Goal: Information Seeking & Learning: Learn about a topic

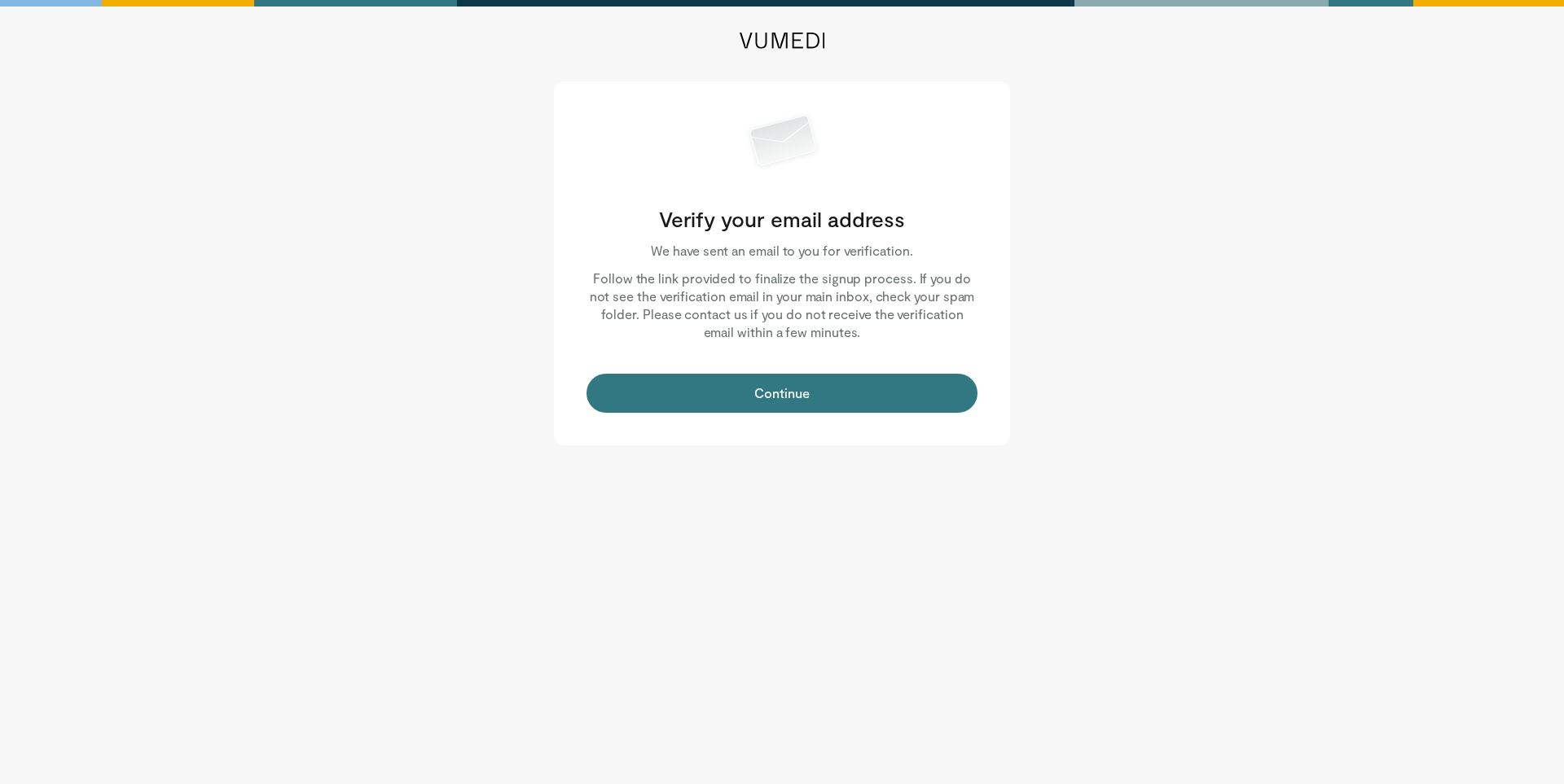
click at [391, 557] on body "Verify your email address We have sent an email to you for verification. Follow…" at bounding box center [782, 392] width 1564 height 784
click at [711, 515] on body "Verify your email address We have sent an email to you for verification. Follow…" at bounding box center [782, 392] width 1564 height 784
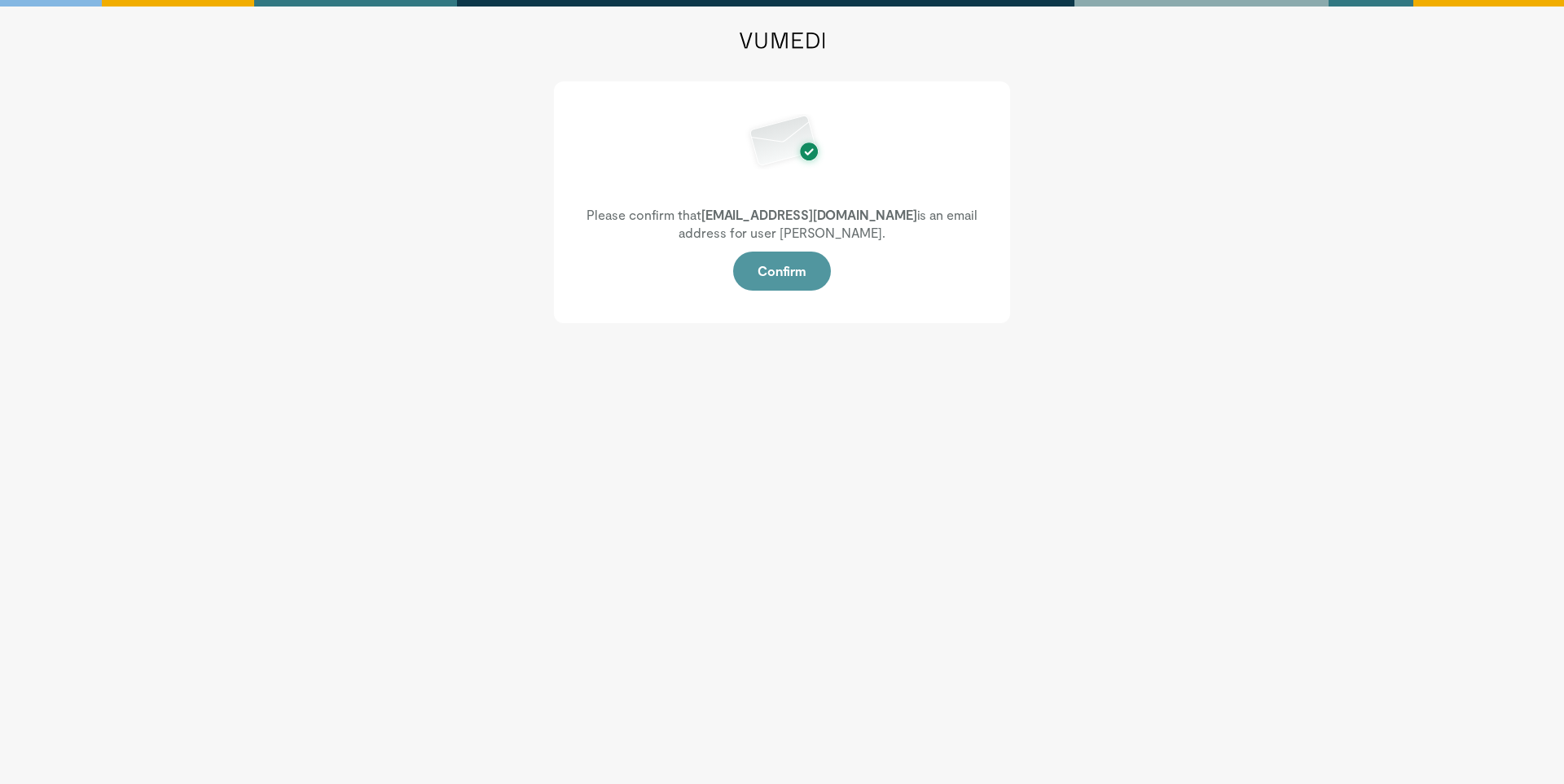
click at [791, 281] on button "Confirm" at bounding box center [781, 271] width 98 height 39
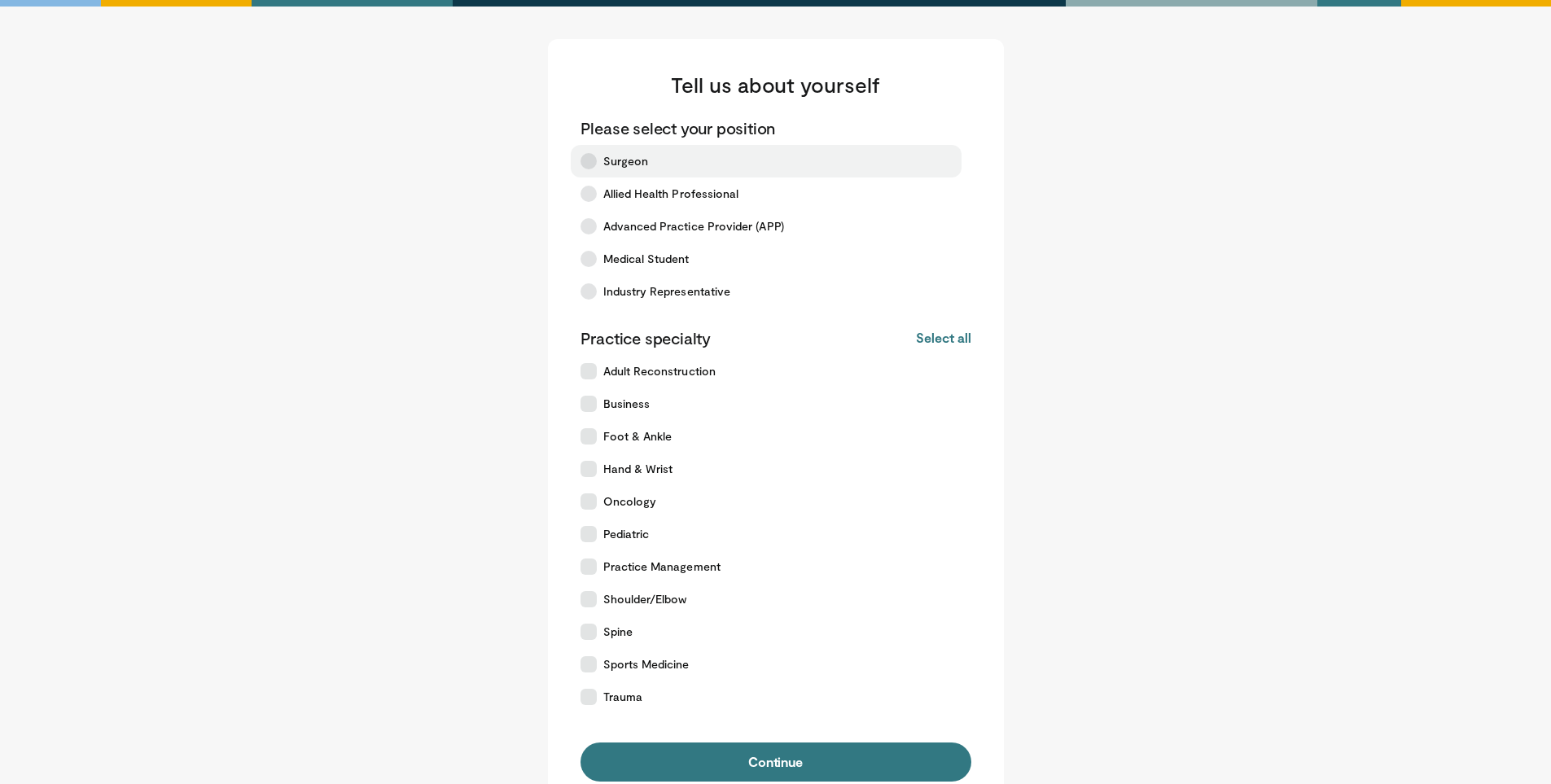
drag, startPoint x: 609, startPoint y: 159, endPoint x: 611, endPoint y: 173, distance: 14.1
click at [609, 158] on span "Surgeon" at bounding box center [627, 162] width 46 height 16
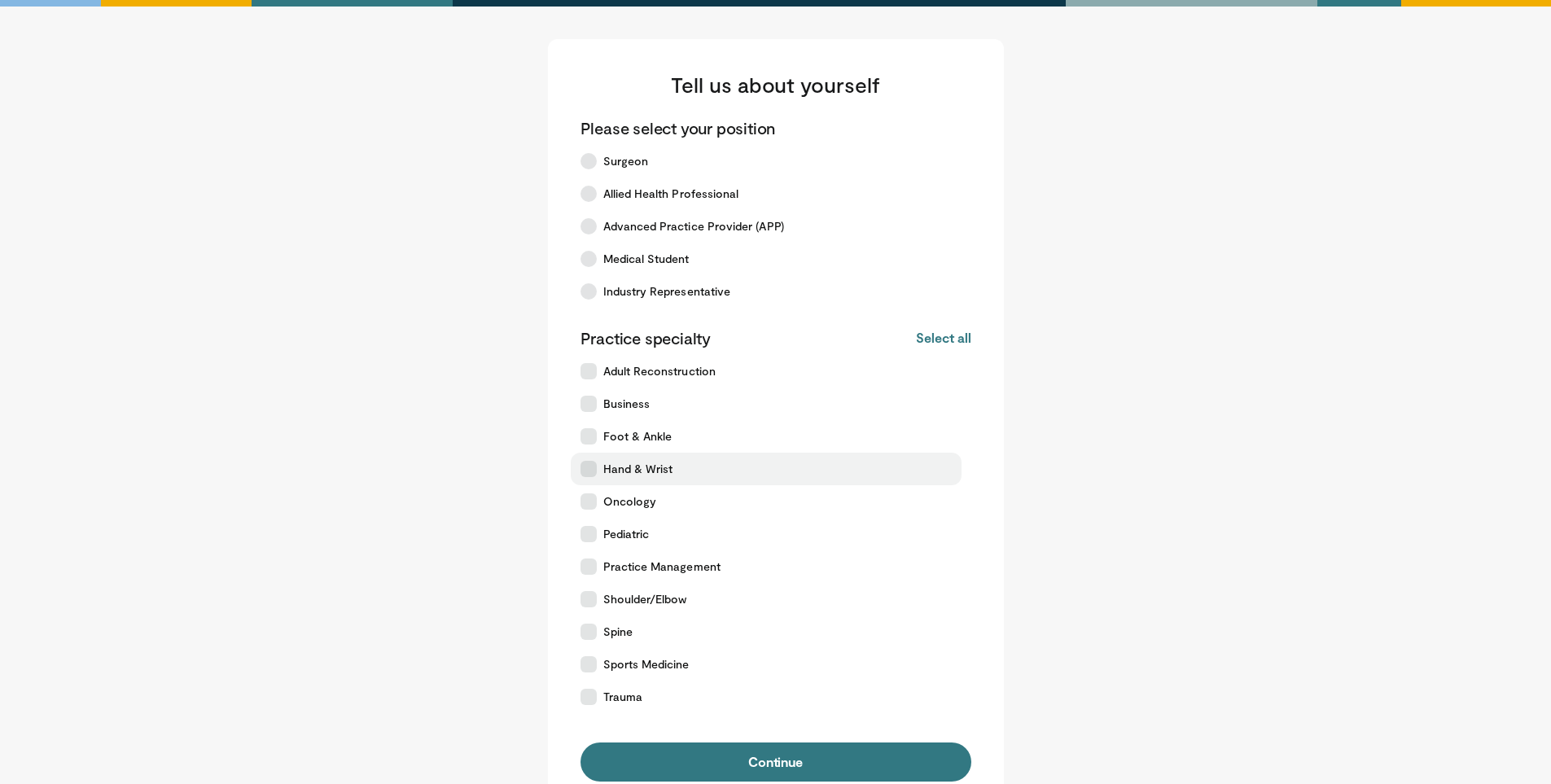
scroll to position [81, 0]
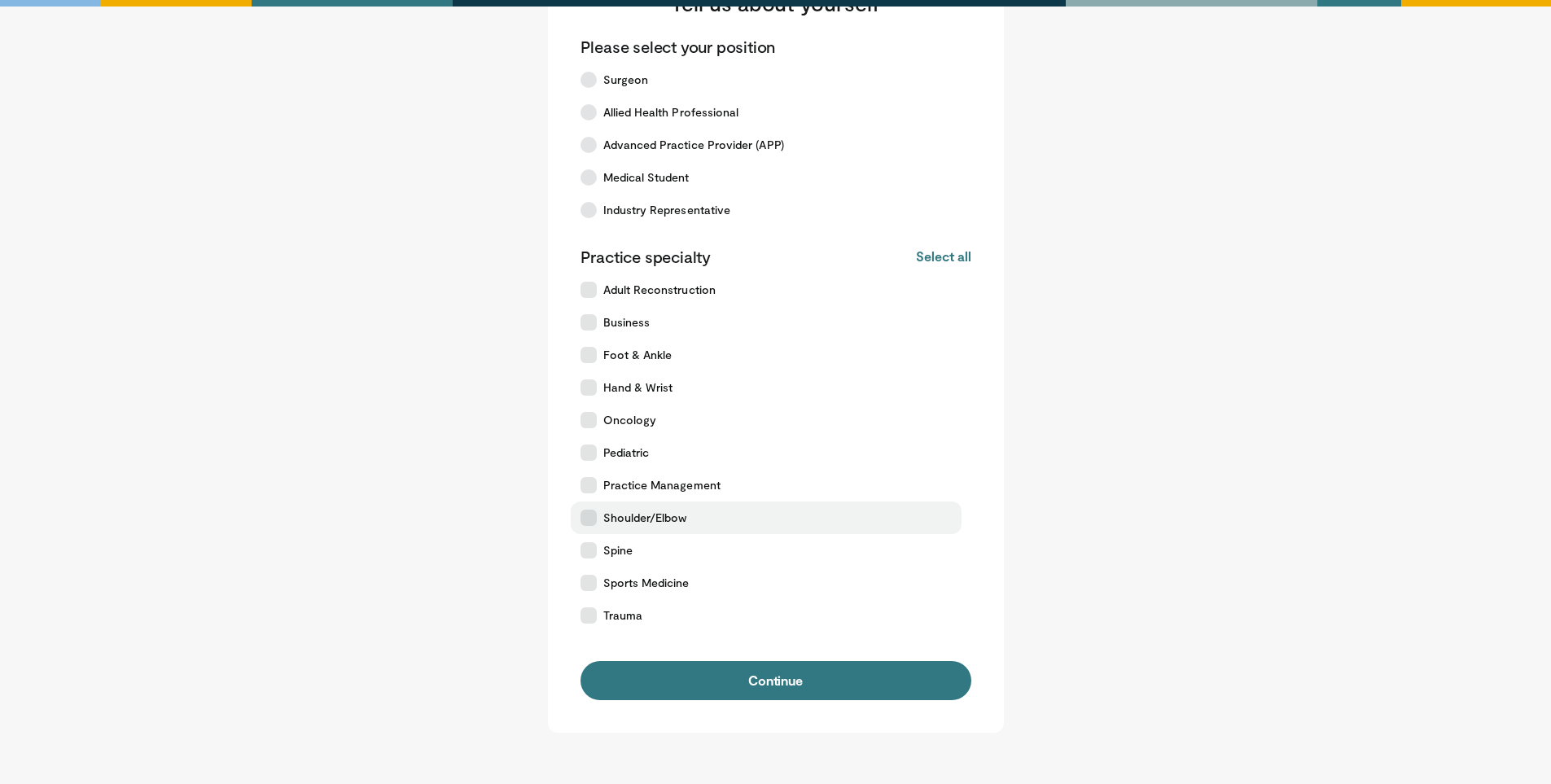
click at [680, 522] on span "Shoulder/Elbow" at bounding box center [645, 517] width 84 height 16
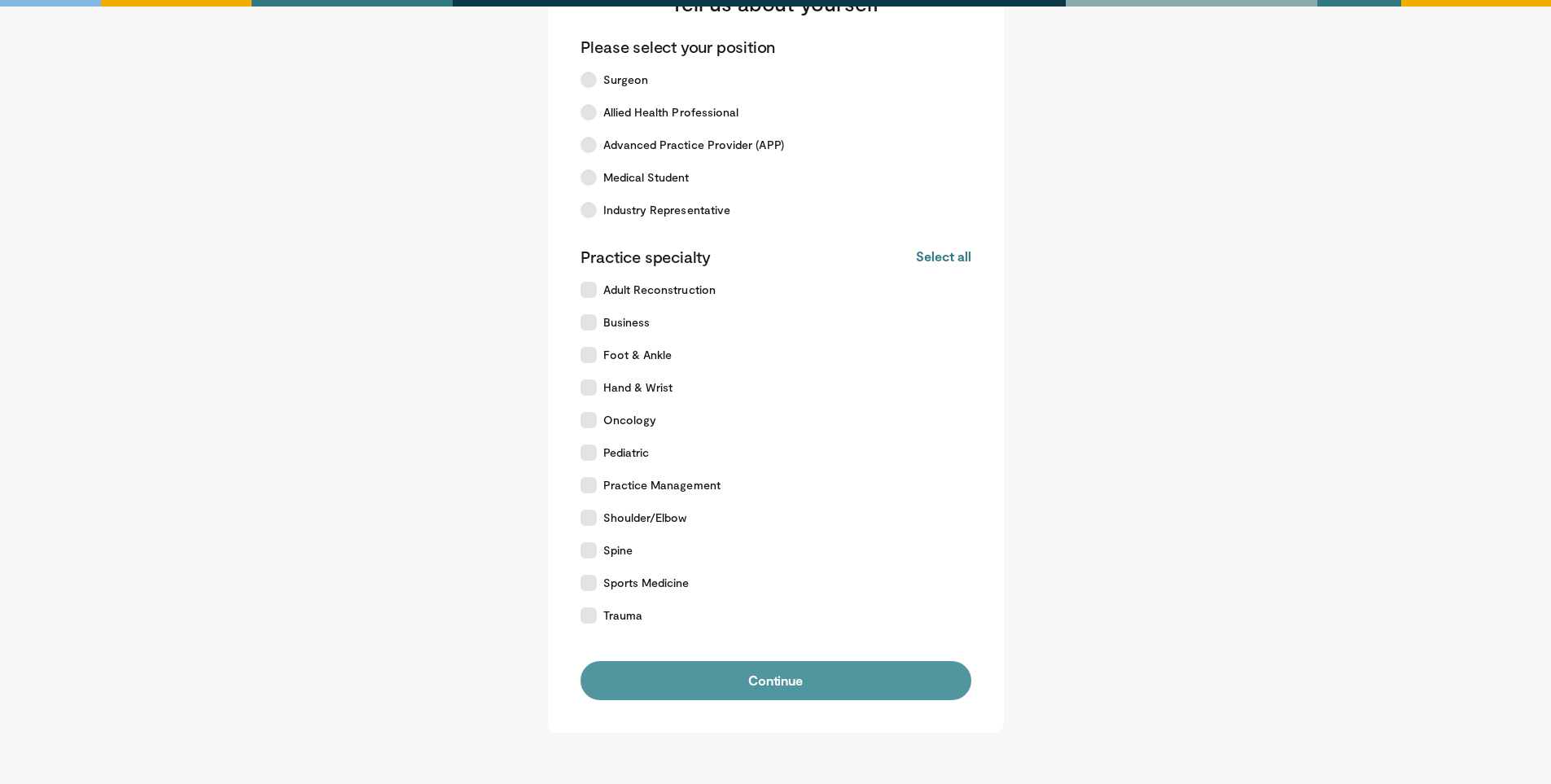
click at [793, 678] on button "Continue" at bounding box center [776, 681] width 390 height 39
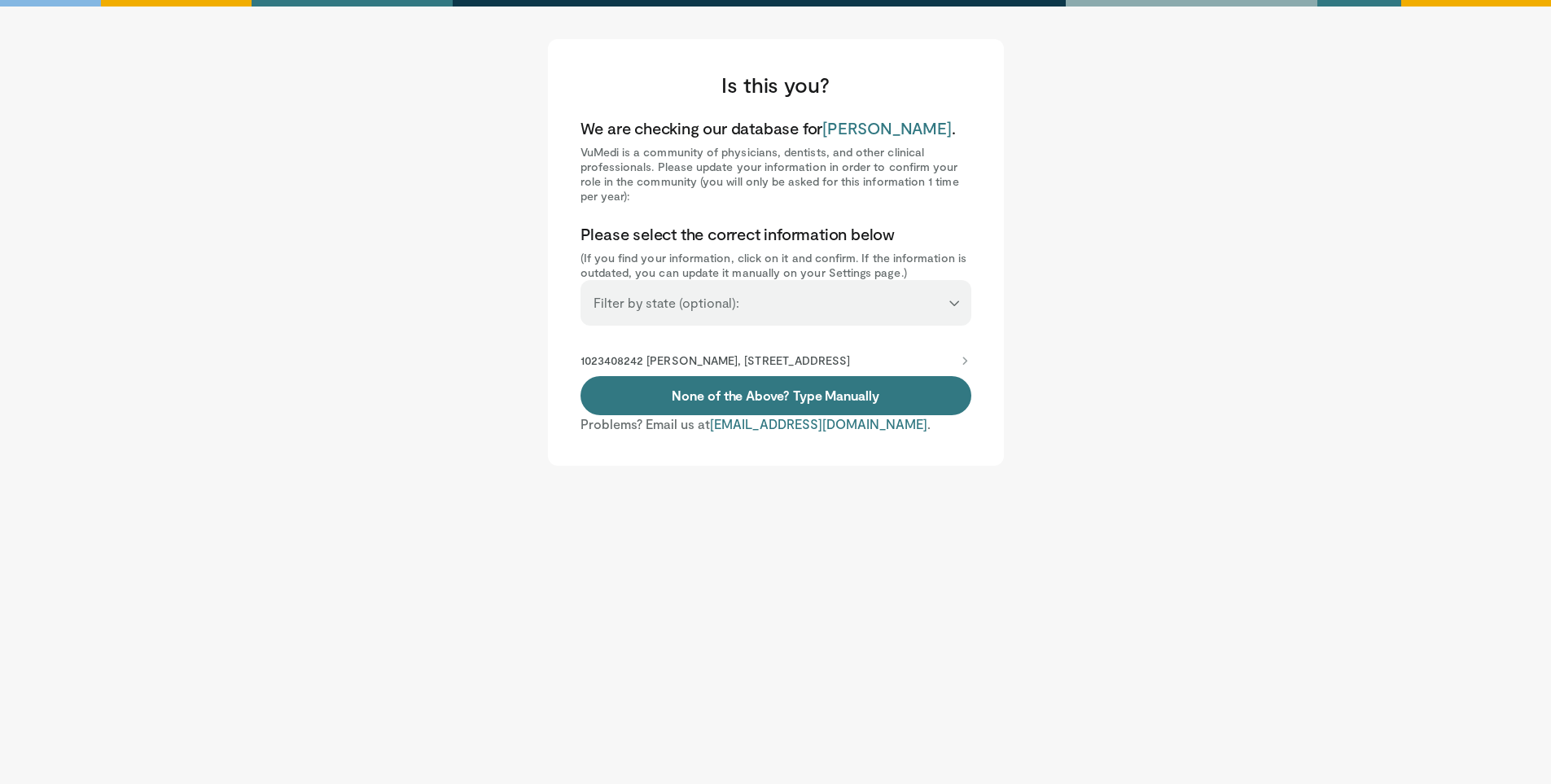
click at [672, 312] on label "Filter by state (optional):" at bounding box center [667, 303] width 146 height 33
click at [672, 311] on select "**********" at bounding box center [776, 295] width 390 height 31
click at [728, 299] on select "**********" at bounding box center [776, 295] width 390 height 31
select select "**"
click at [581, 280] on select "**********" at bounding box center [776, 295] width 390 height 31
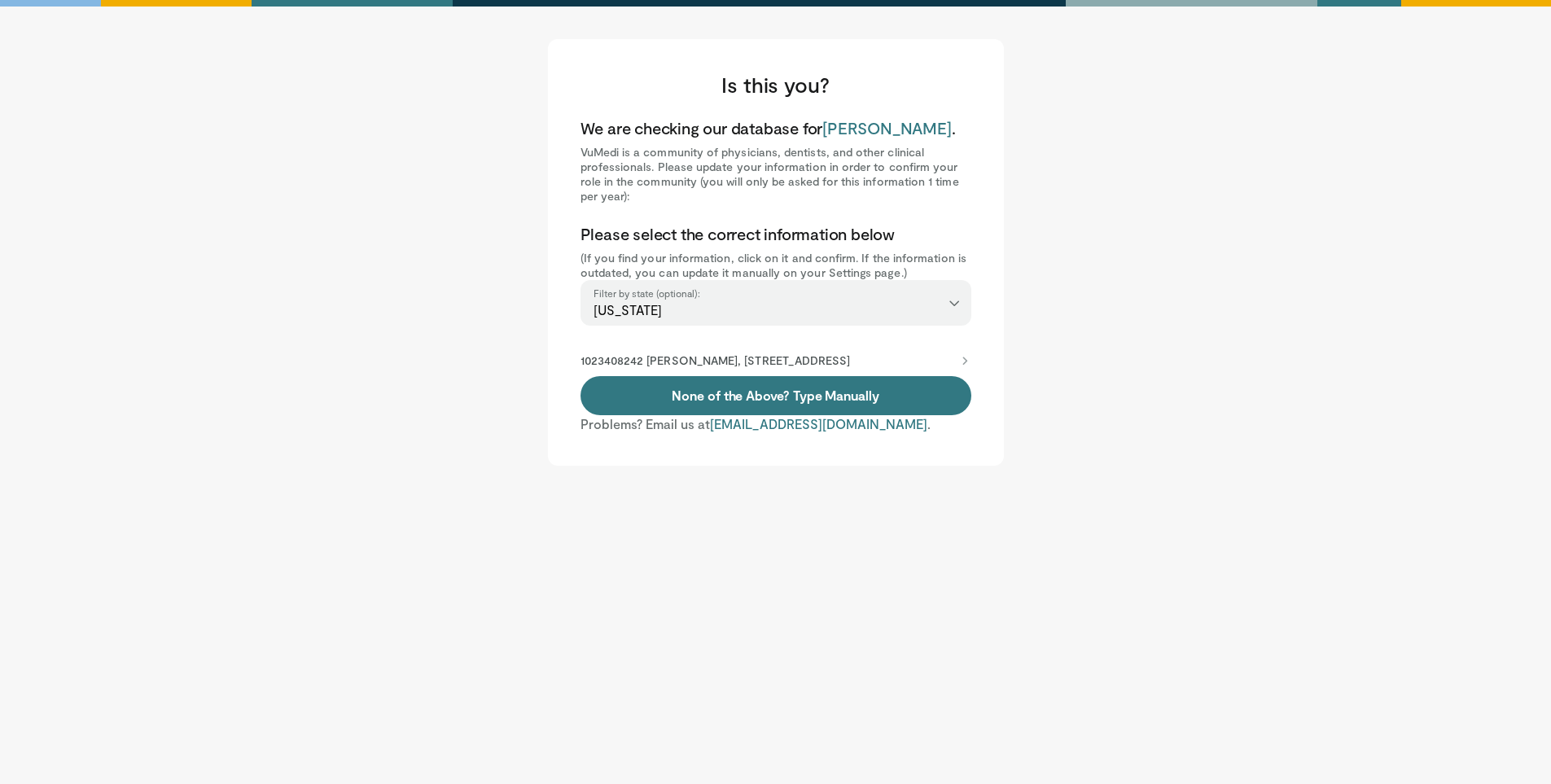
click at [1167, 600] on body "**********" at bounding box center [775, 431] width 1551 height 784
click at [965, 358] on icon at bounding box center [965, 361] width 13 height 13
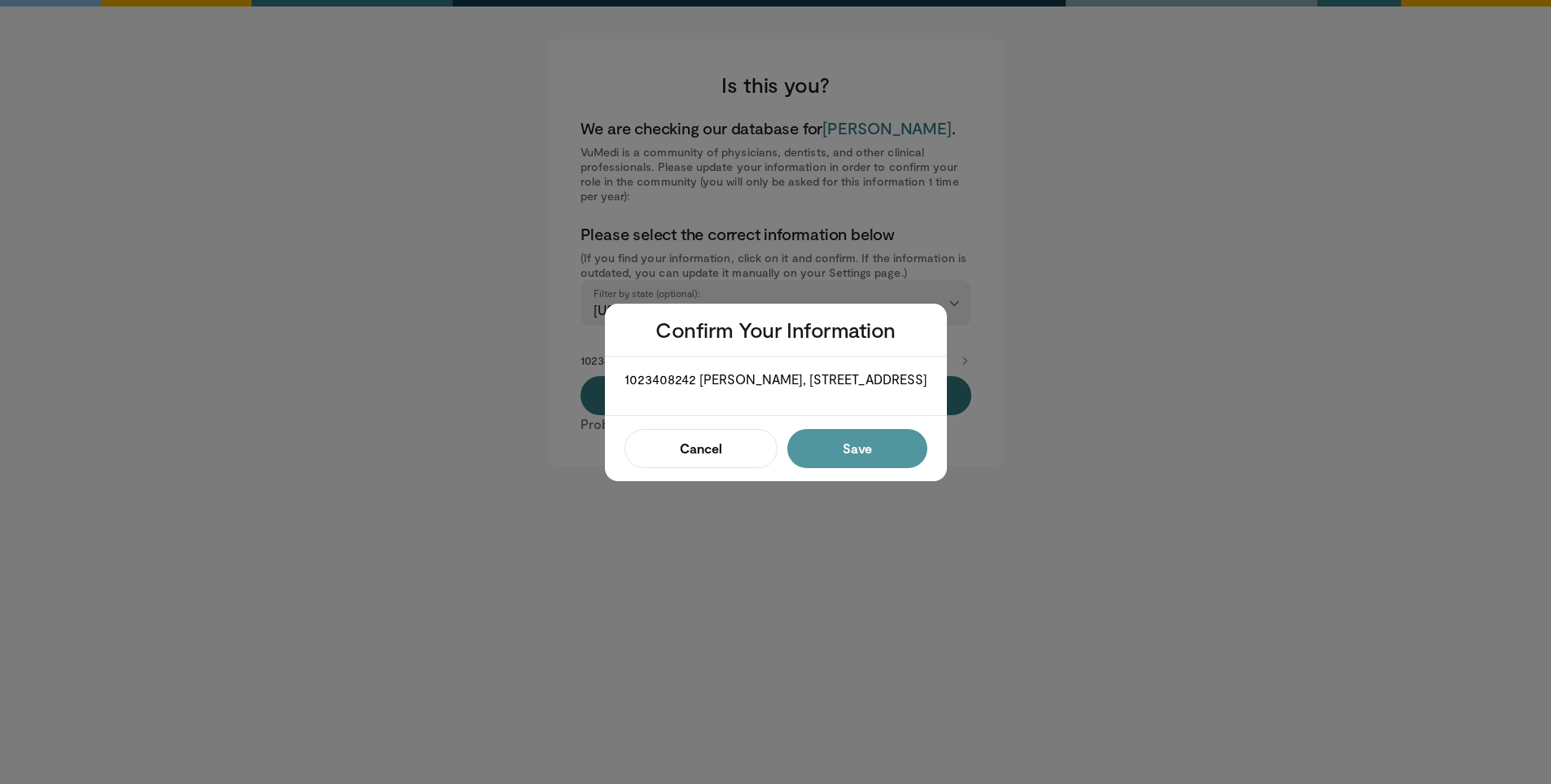
click at [921, 445] on button "Save" at bounding box center [857, 449] width 139 height 39
click at [917, 457] on button "Confirm" at bounding box center [852, 449] width 149 height 39
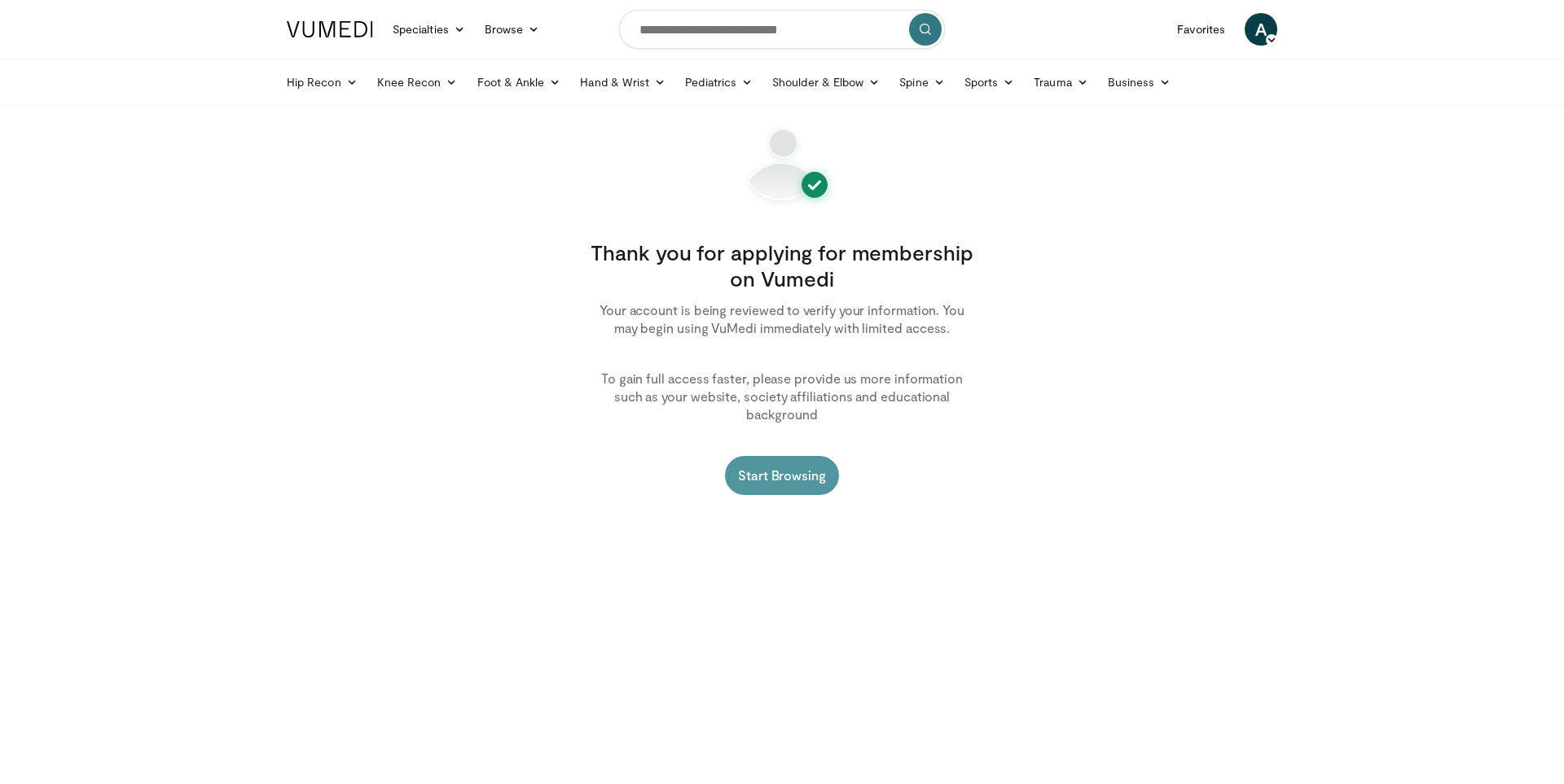
click at [821, 472] on link "Start Browsing" at bounding box center [781, 476] width 114 height 39
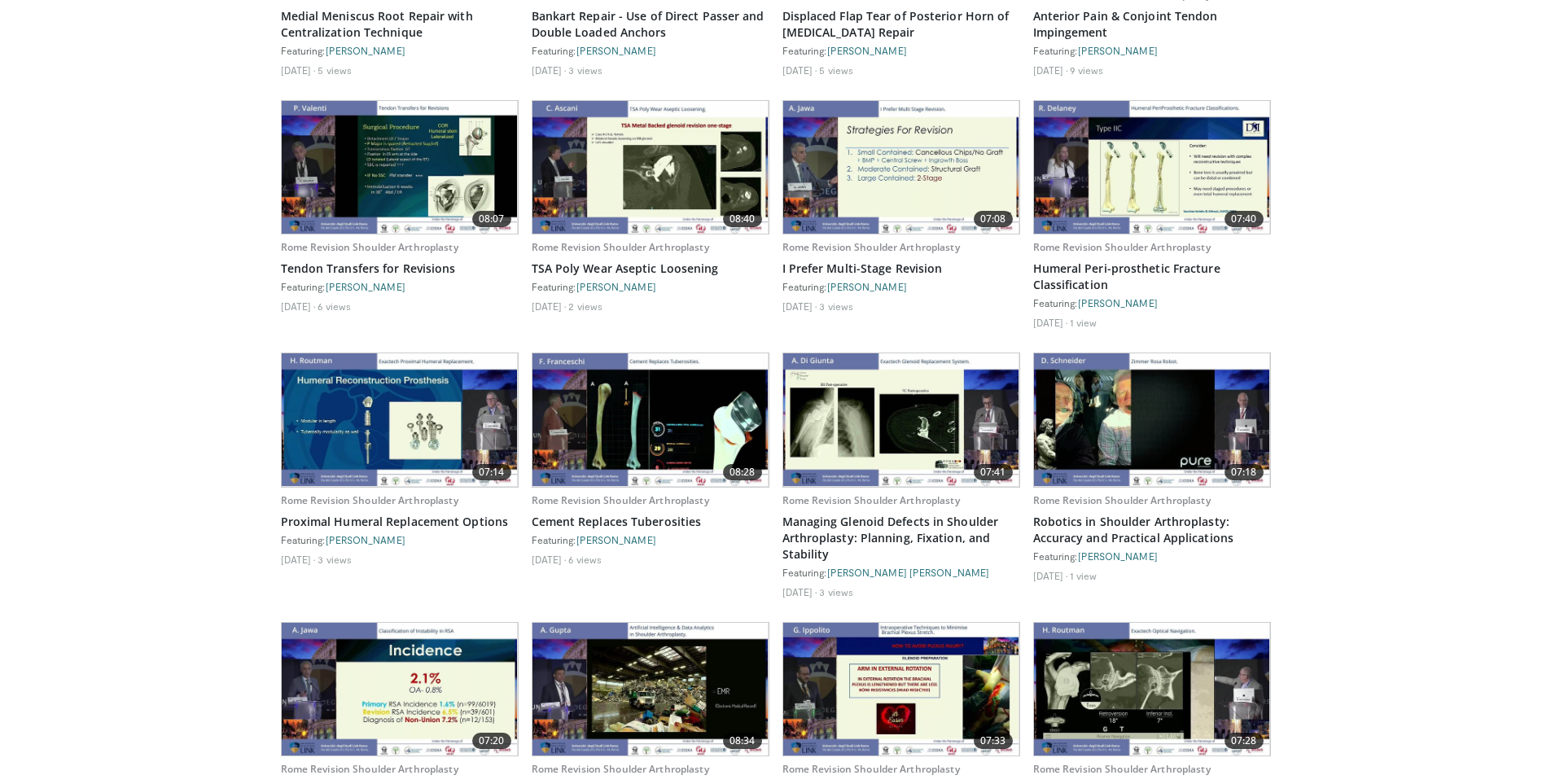
scroll to position [896, 0]
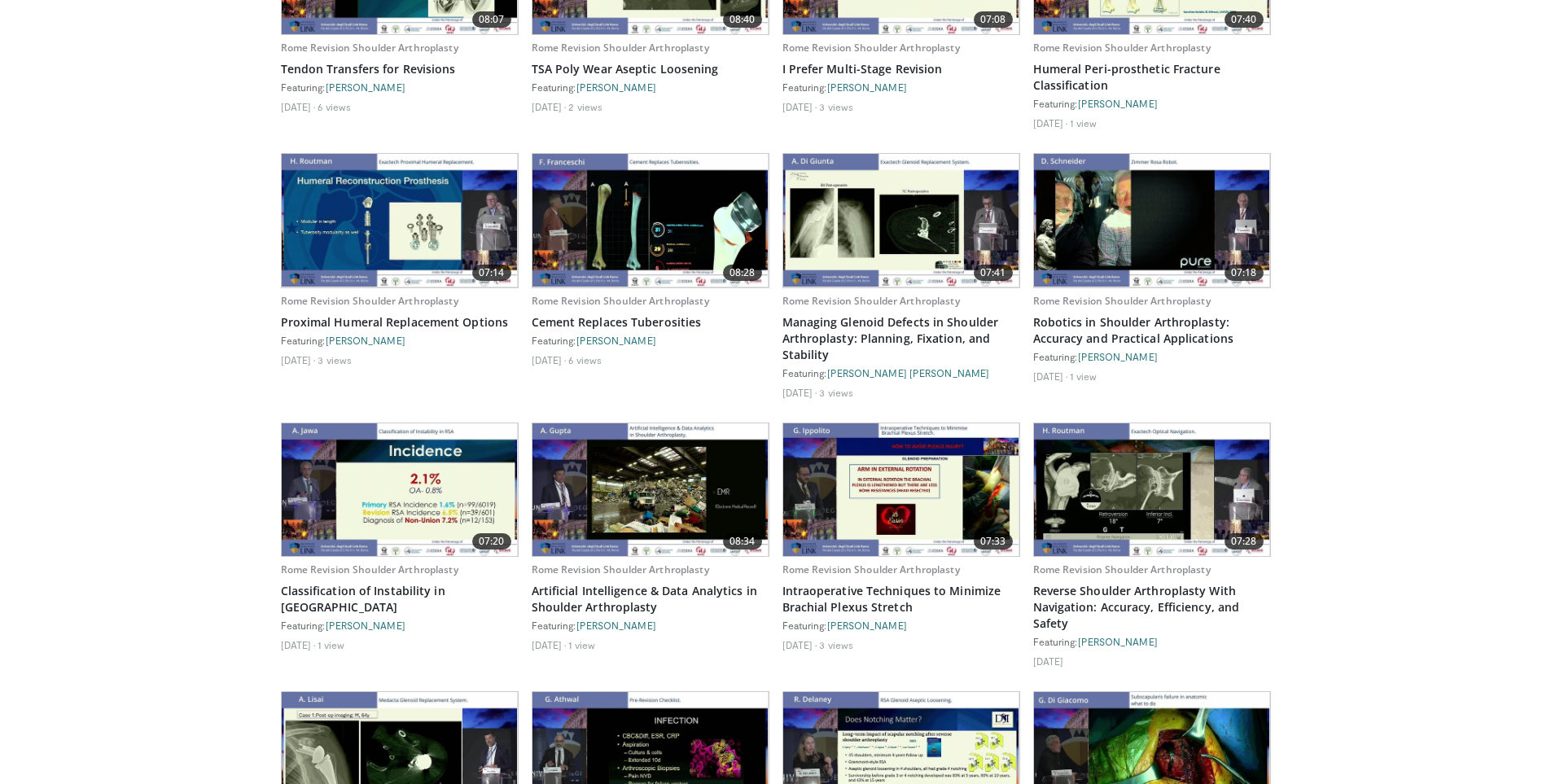
click at [223, 604] on body "Specialties Adult & Family Medicine Allergy, Asthma, Immunology Anesthesiology …" at bounding box center [775, 280] width 1551 height 2352
click at [222, 671] on body "Specialties Adult & Family Medicine Allergy, Asthma, Immunology Anesthesiology …" at bounding box center [775, 280] width 1551 height 2352
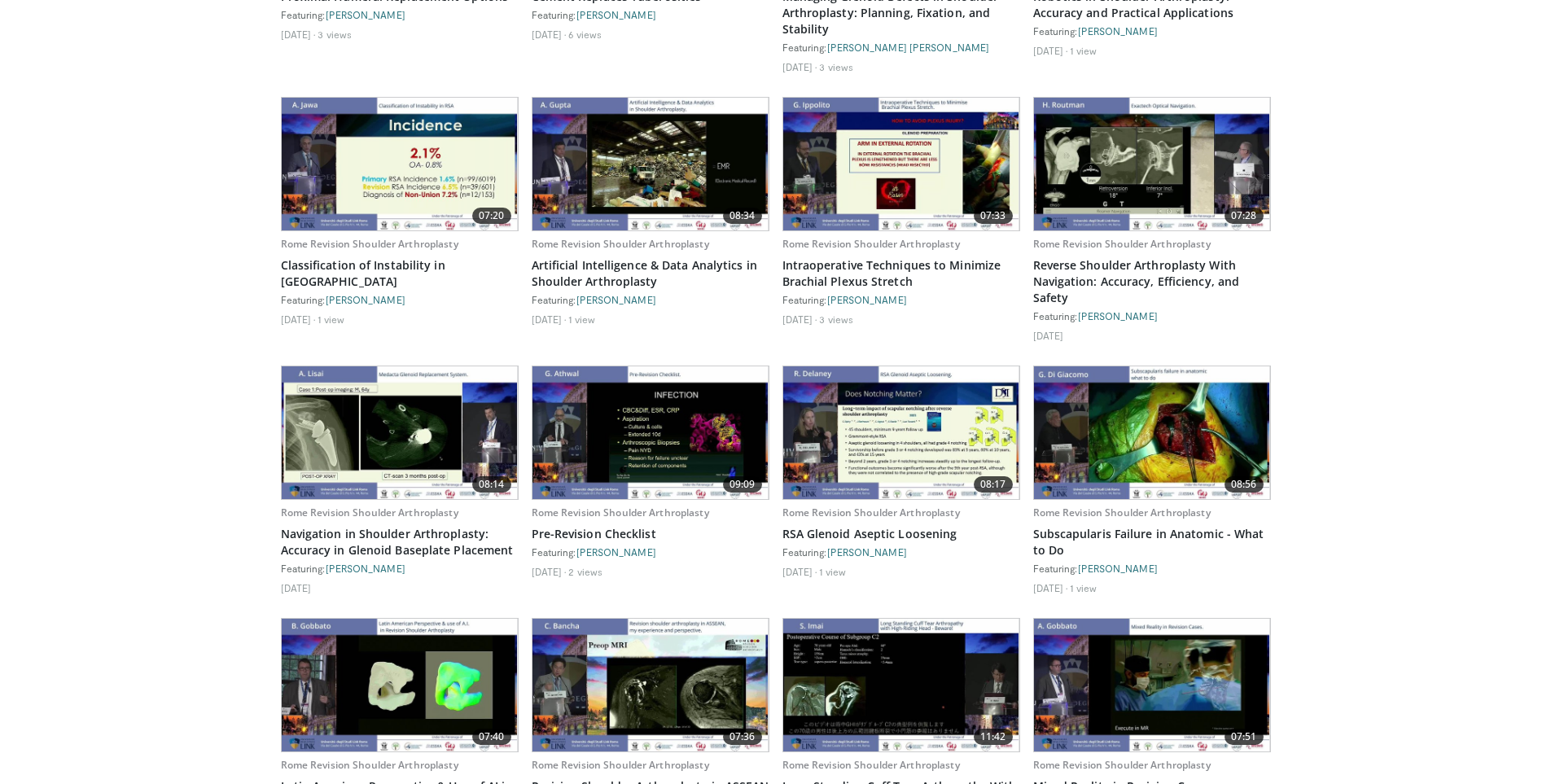
scroll to position [1206, 0]
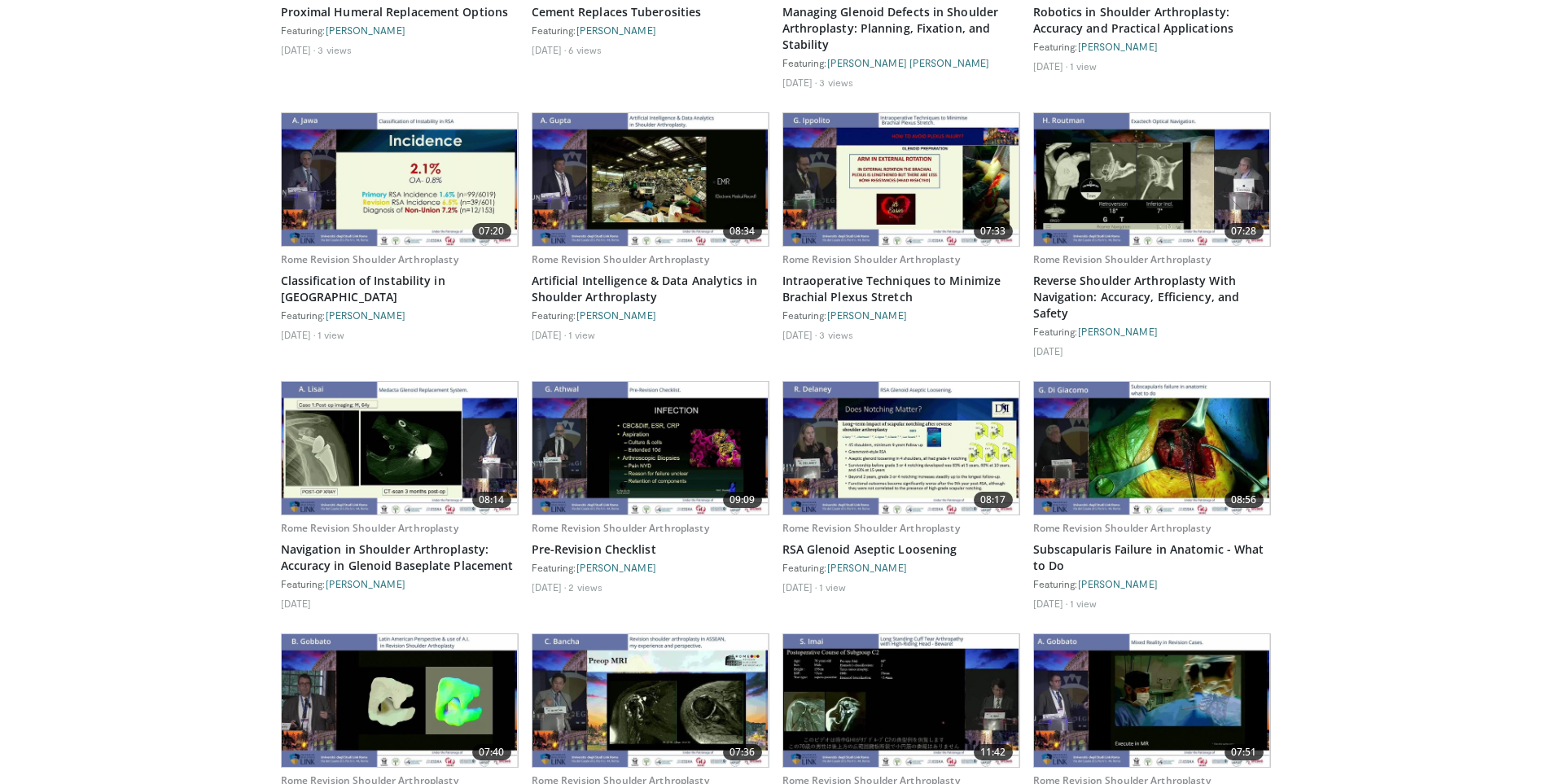
drag, startPoint x: 219, startPoint y: 668, endPoint x: 192, endPoint y: 507, distance: 163.2
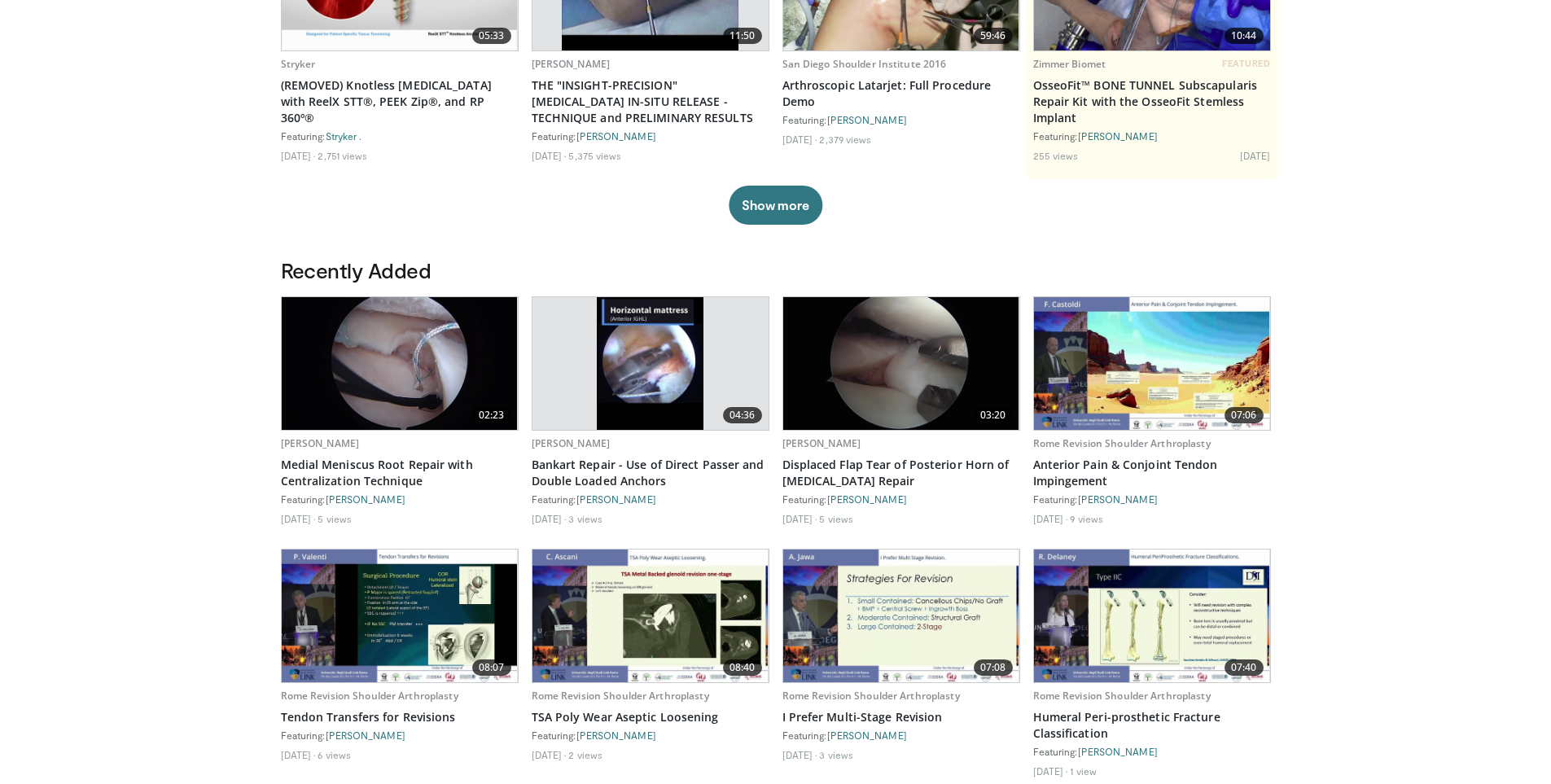
scroll to position [0, 0]
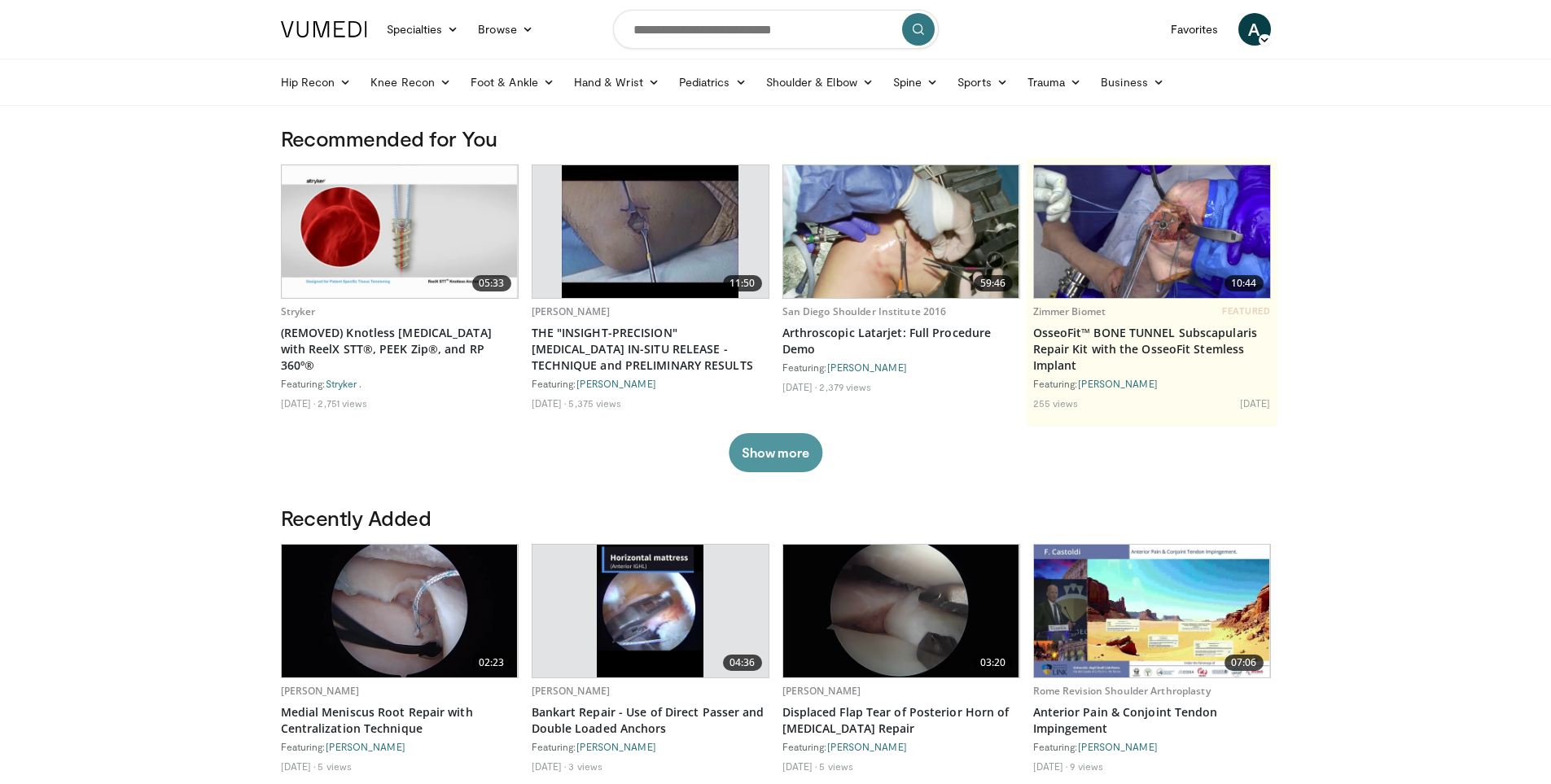
click at [741, 441] on button "Show more" at bounding box center [775, 453] width 94 height 39
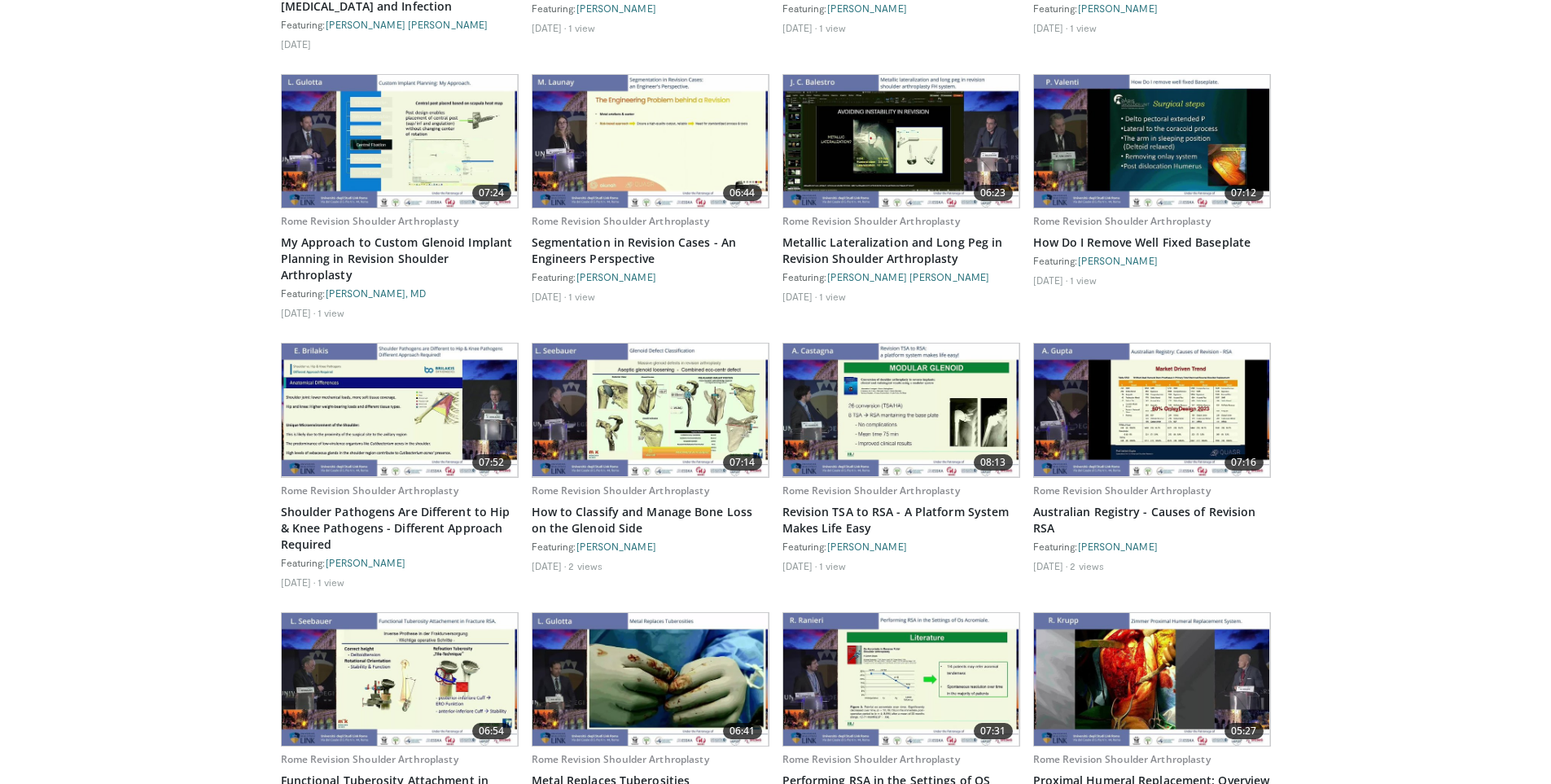
scroll to position [2768, 0]
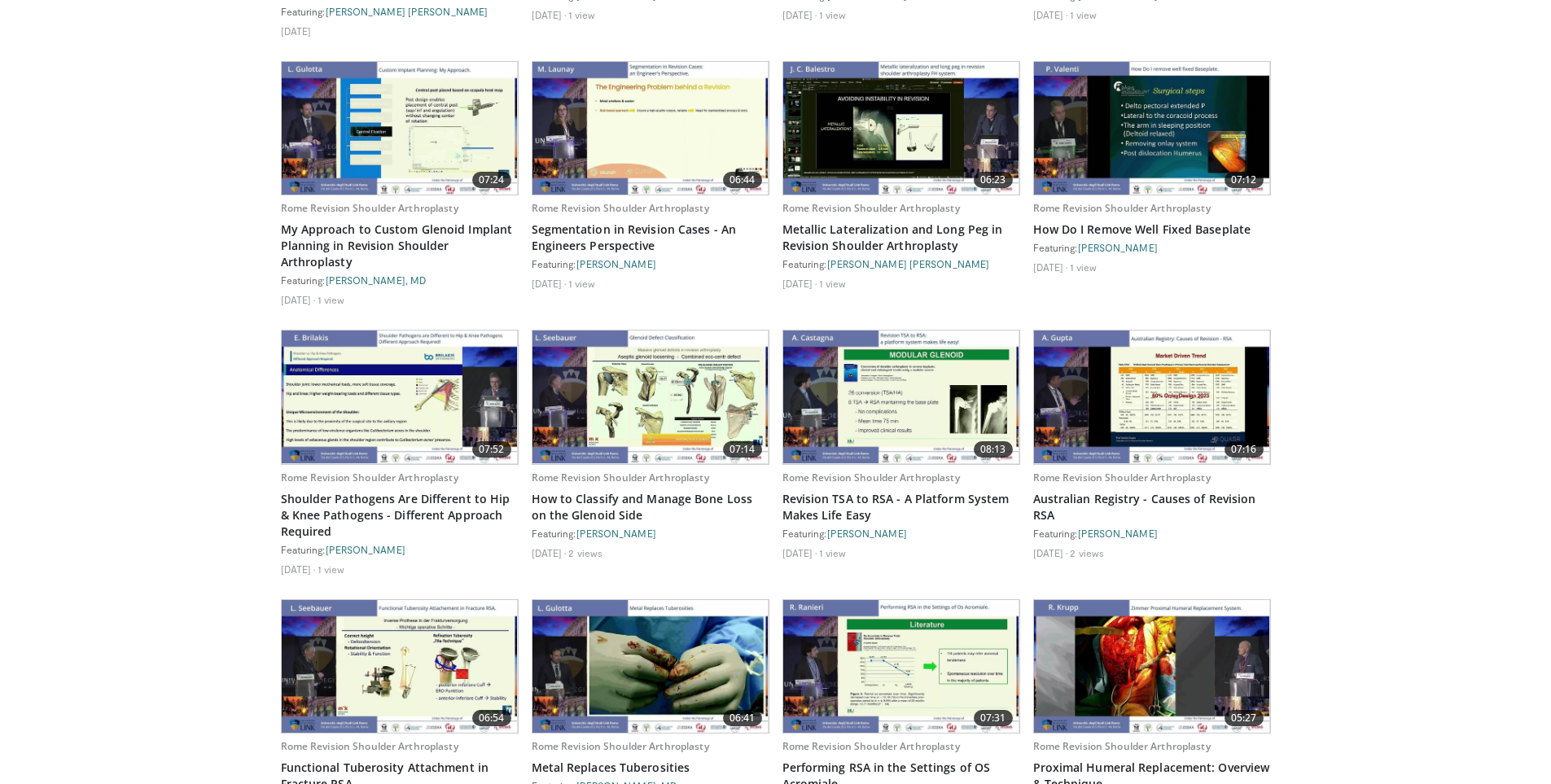
click at [1161, 126] on img at bounding box center [1152, 128] width 236 height 133
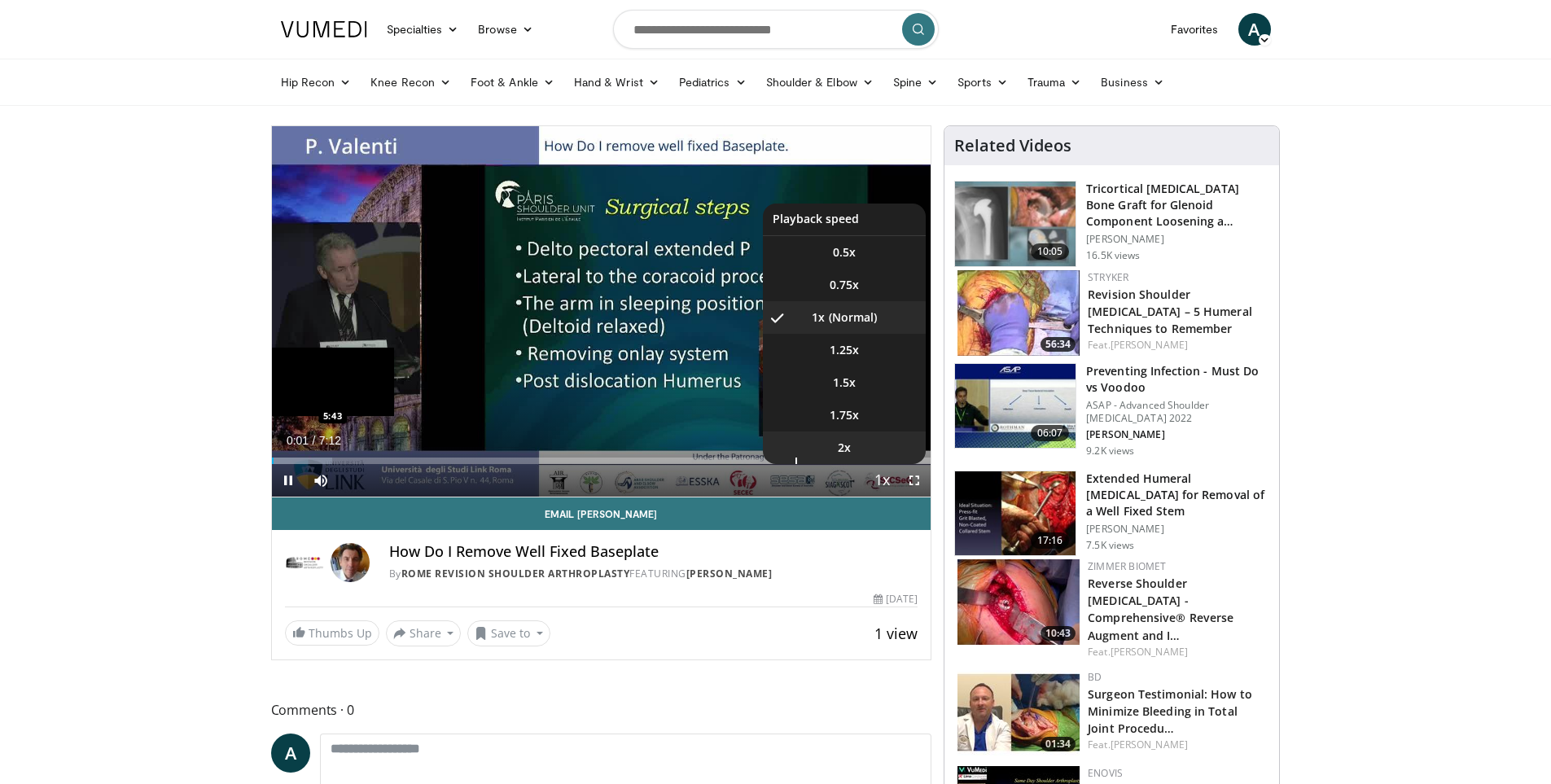
click at [865, 453] on li "2x" at bounding box center [844, 448] width 163 height 33
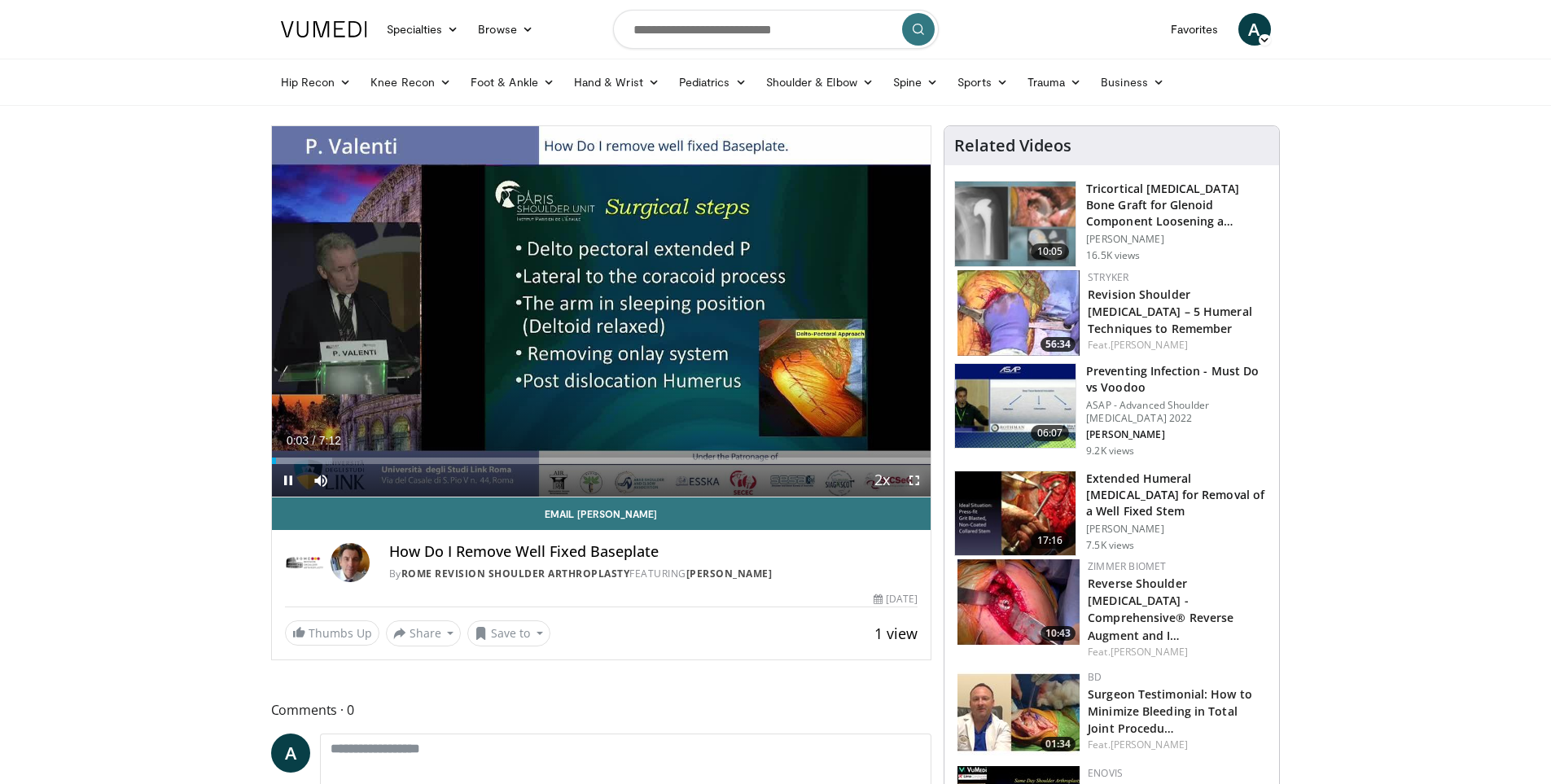
click at [916, 485] on span "Video Player" at bounding box center [915, 481] width 33 height 33
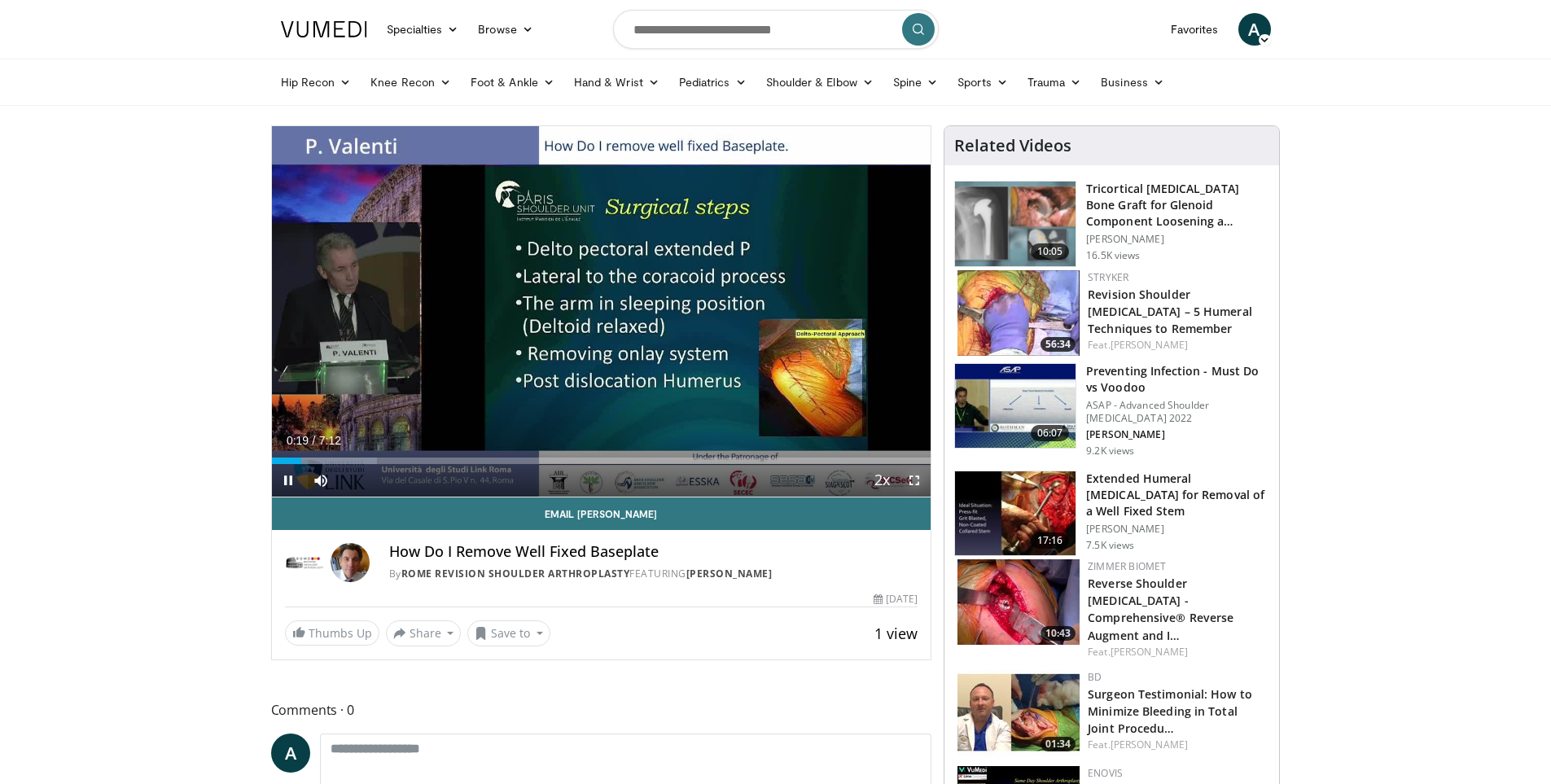
click at [906, 475] on span "Video Player" at bounding box center [915, 481] width 33 height 33
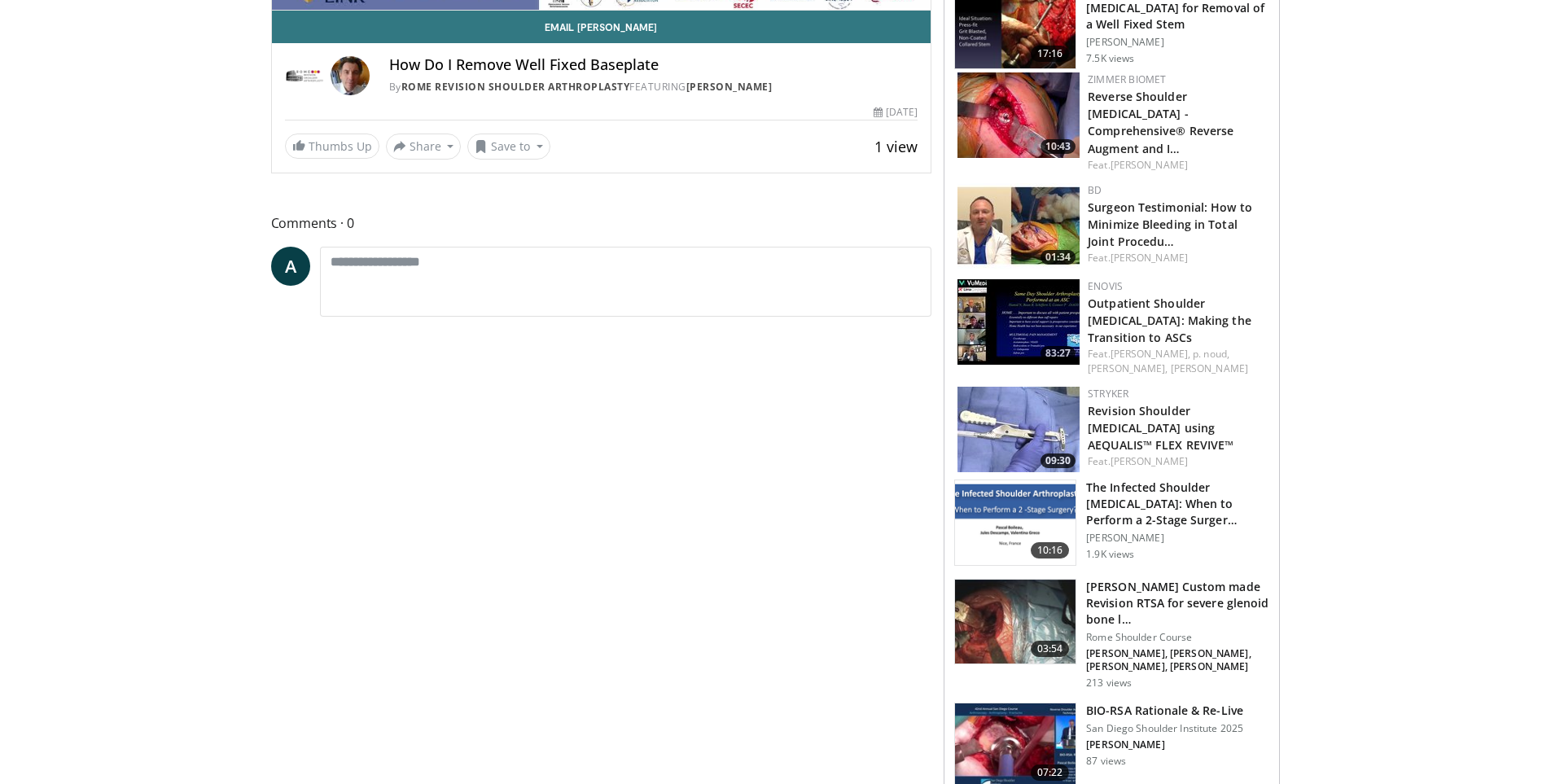
scroll to position [489, 0]
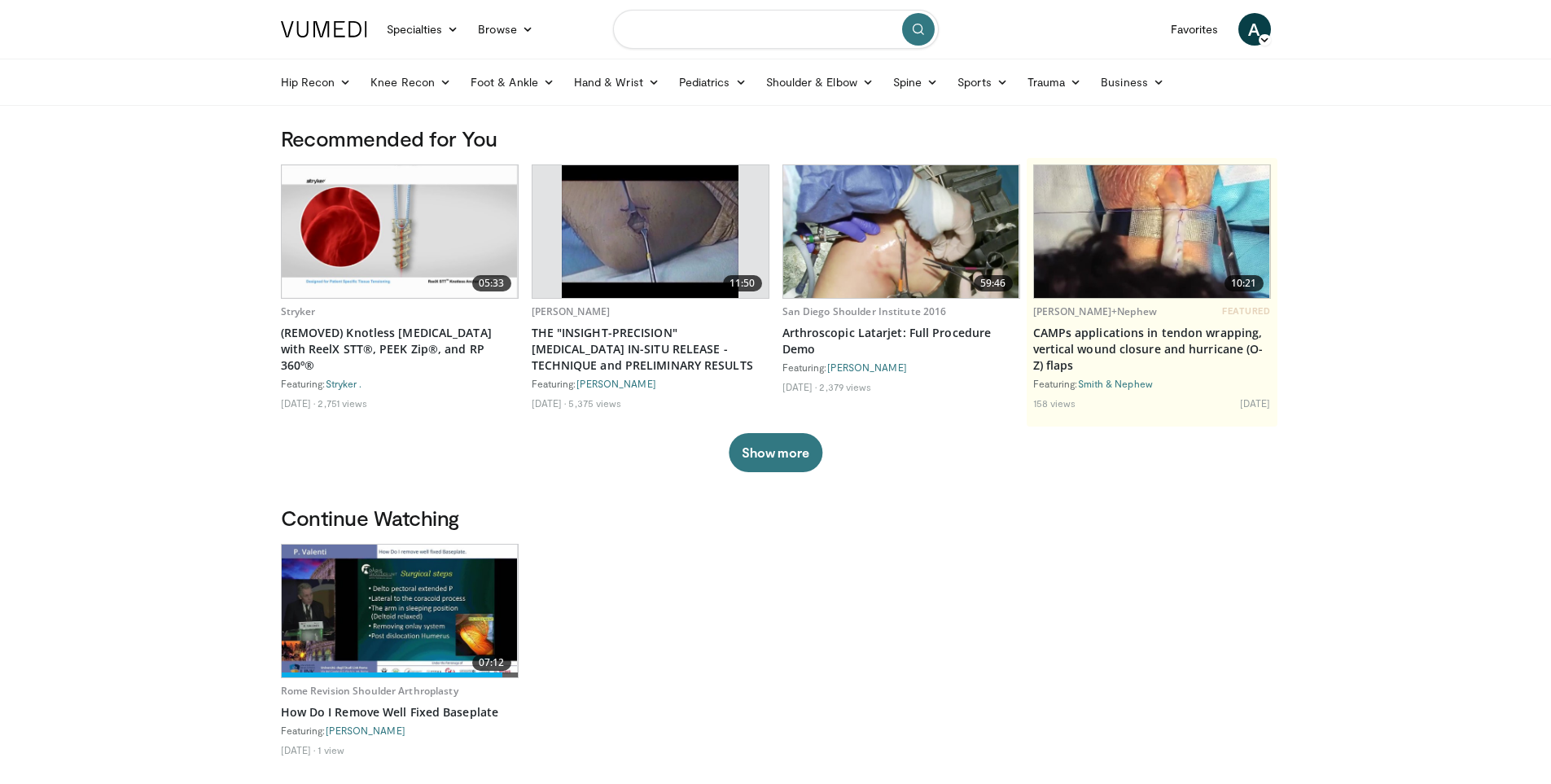
drag, startPoint x: 814, startPoint y: 26, endPoint x: 807, endPoint y: 11, distance: 16.6
click at [807, 15] on input "Search topics, interventions" at bounding box center [775, 30] width 326 height 39
type input "**********"
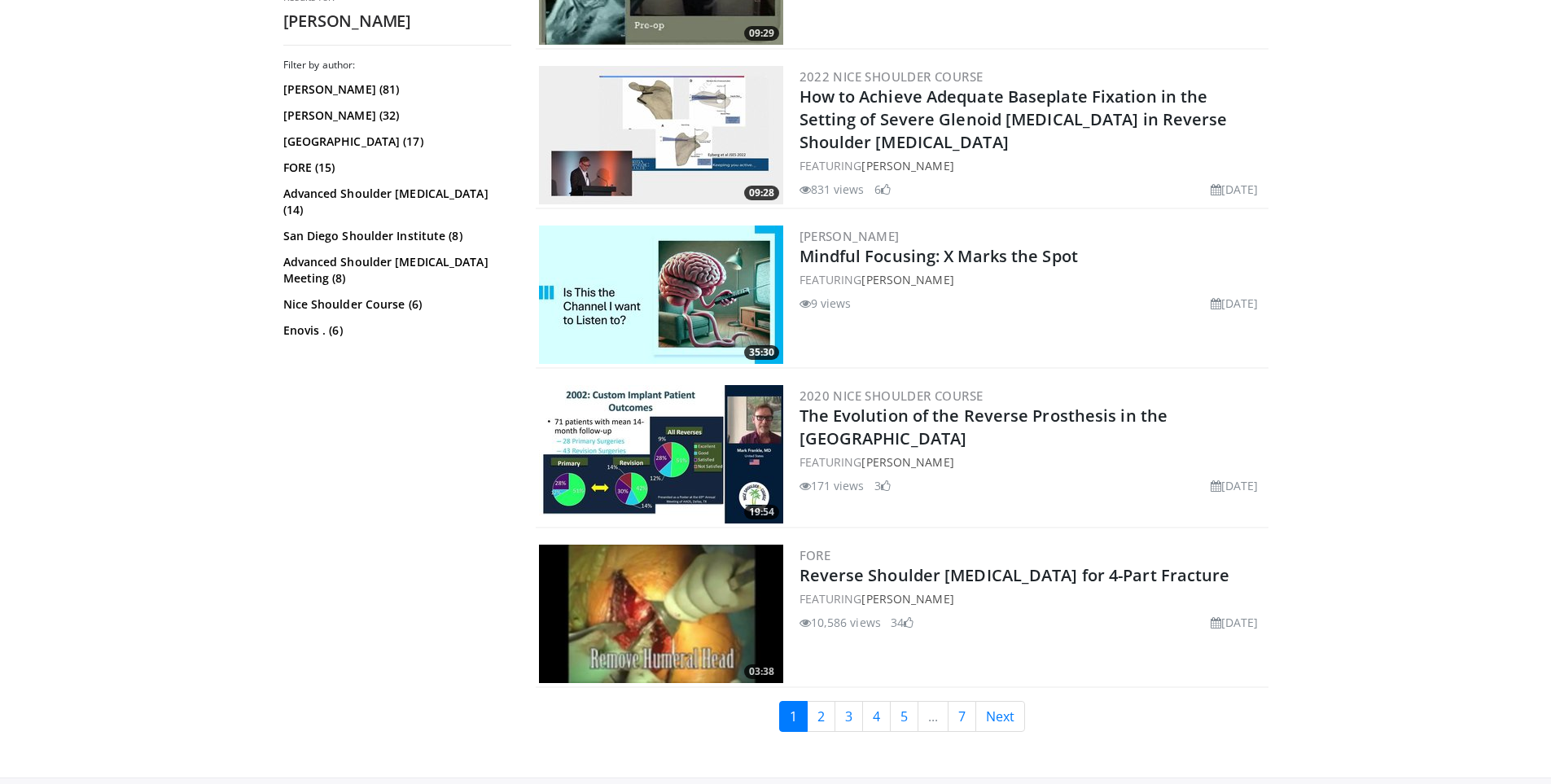
scroll to position [3582, 0]
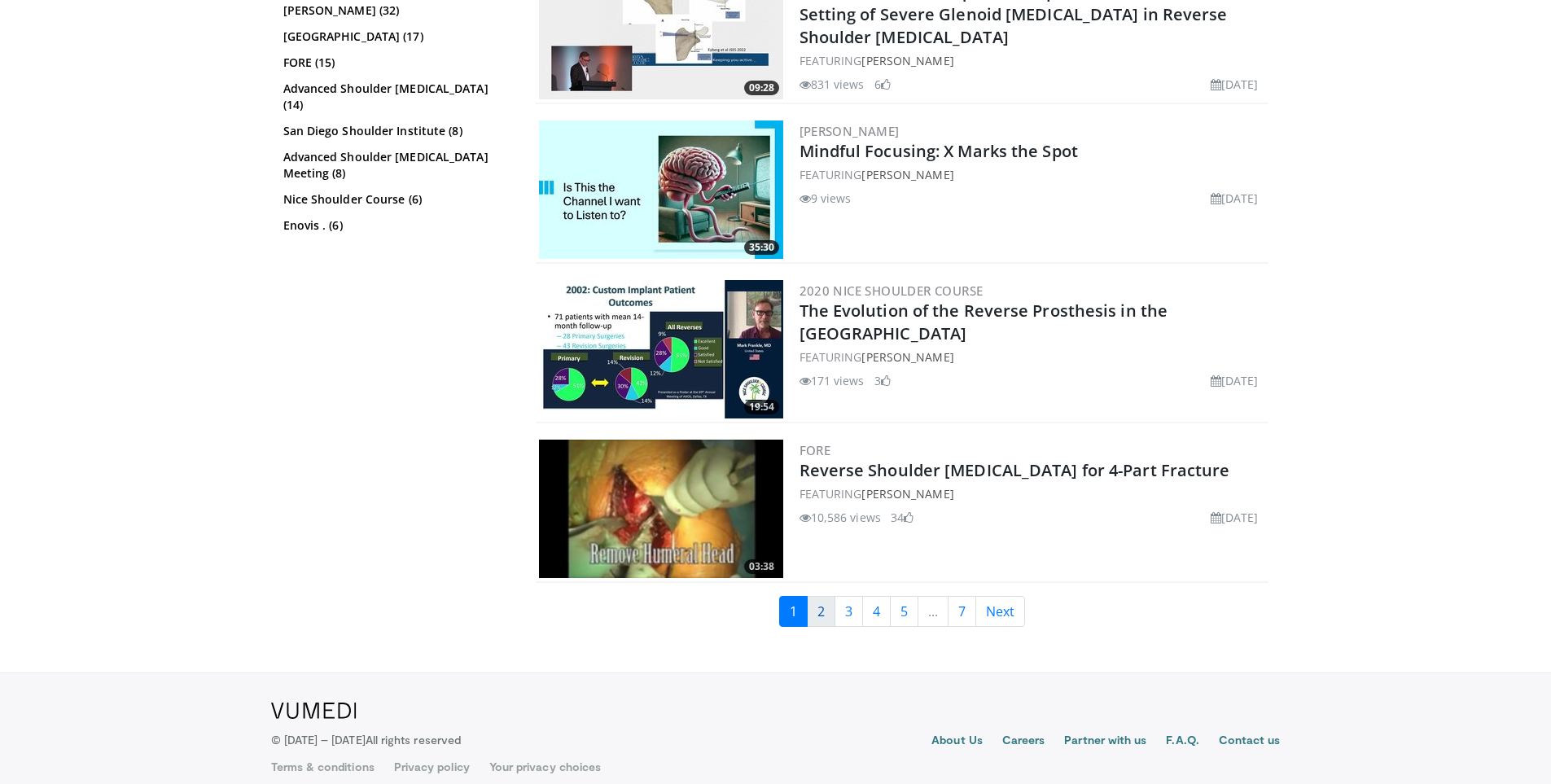
click at [815, 601] on link "2" at bounding box center [821, 612] width 29 height 31
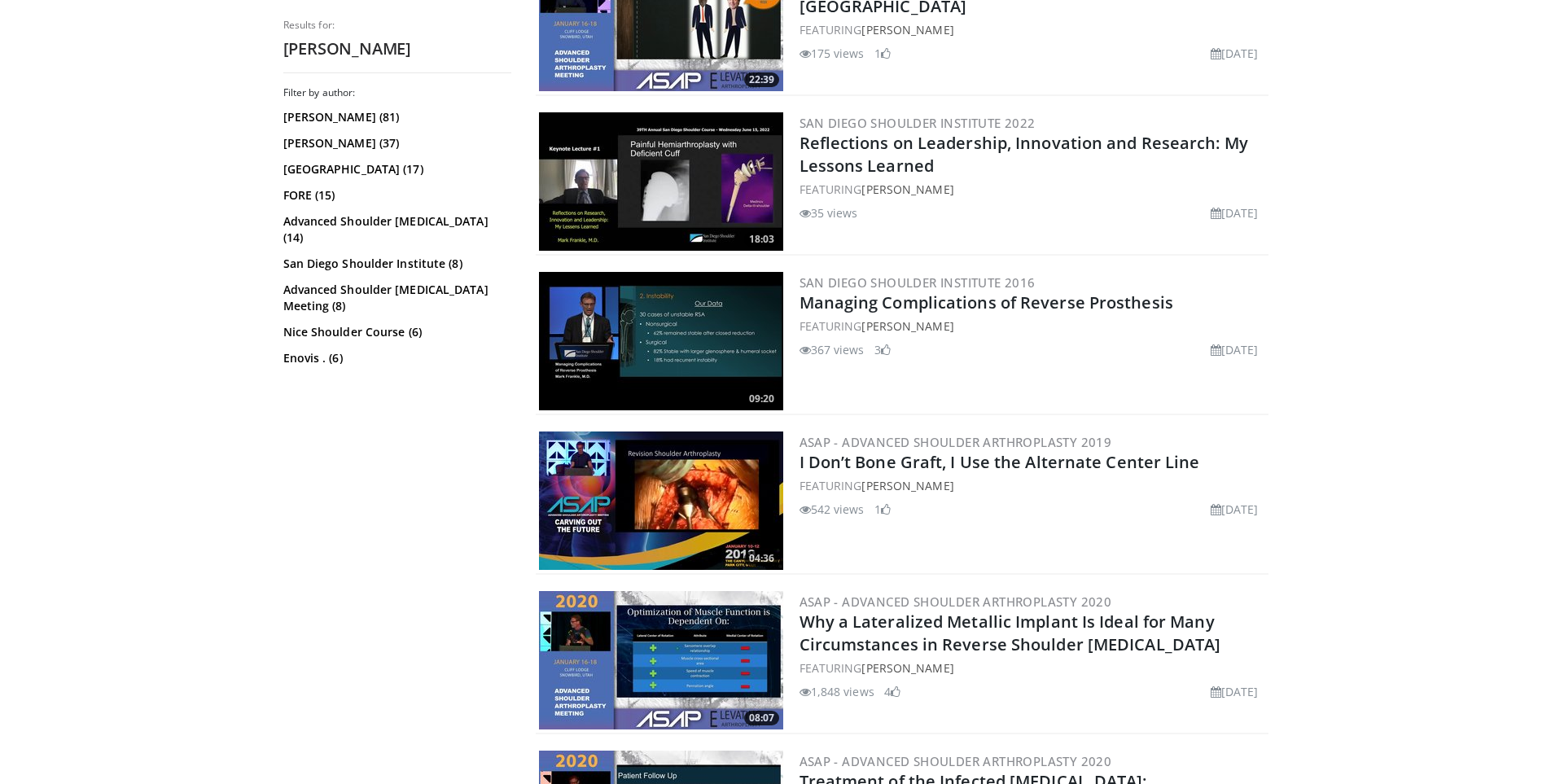
scroll to position [3908, 0]
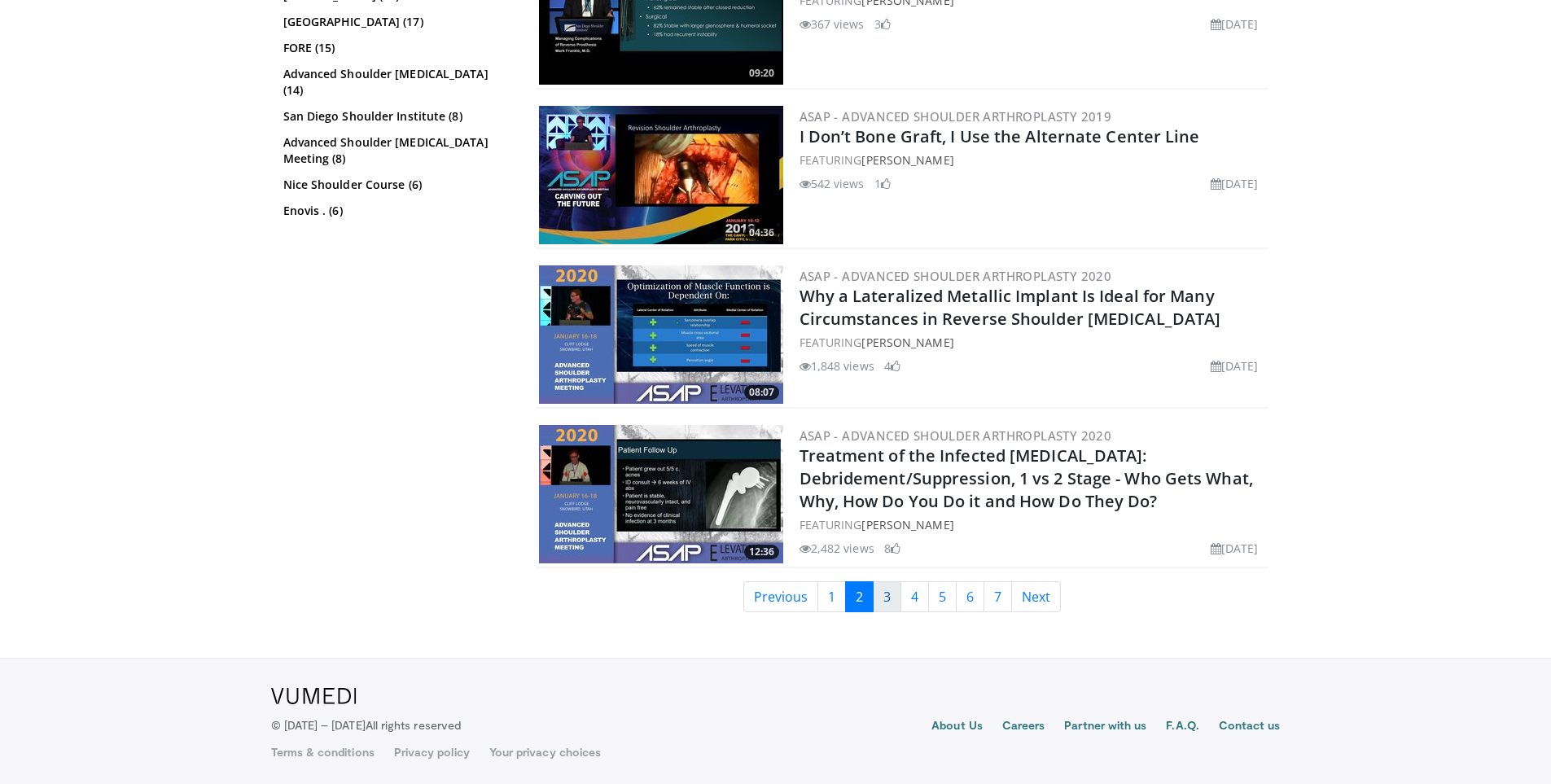
click at [885, 604] on link "3" at bounding box center [887, 597] width 29 height 31
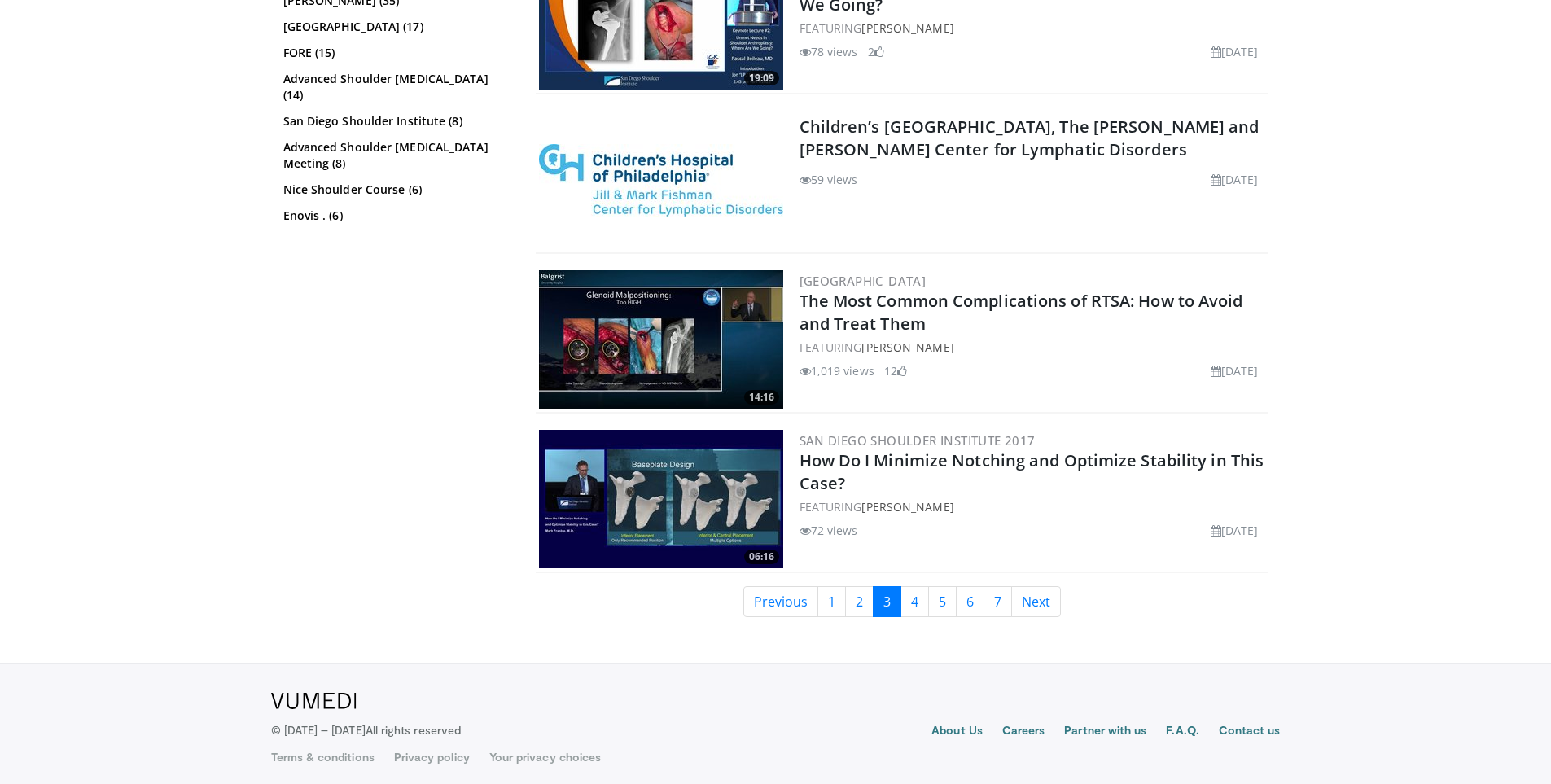
scroll to position [3908, 0]
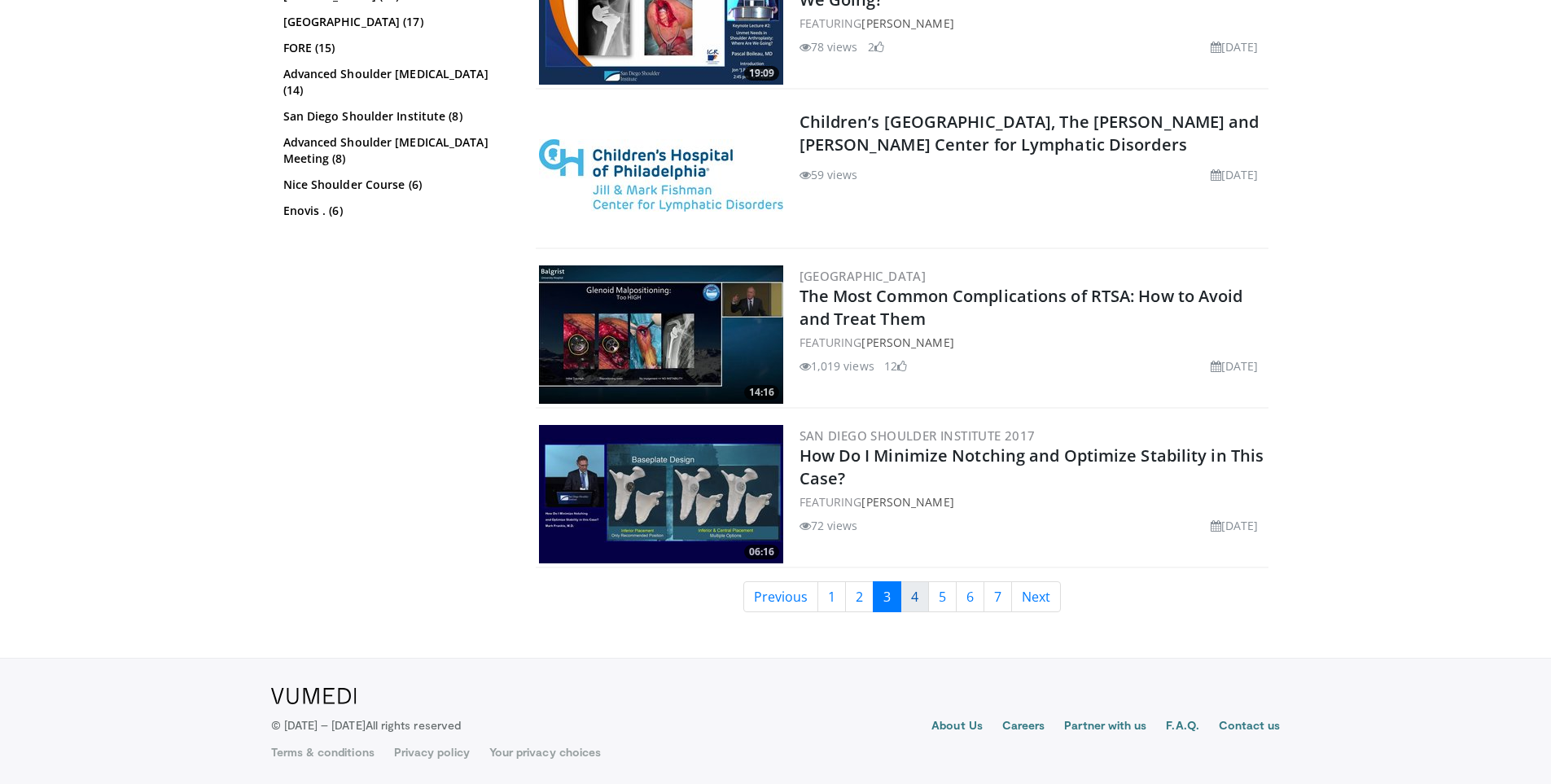
click at [915, 599] on link "4" at bounding box center [915, 597] width 29 height 31
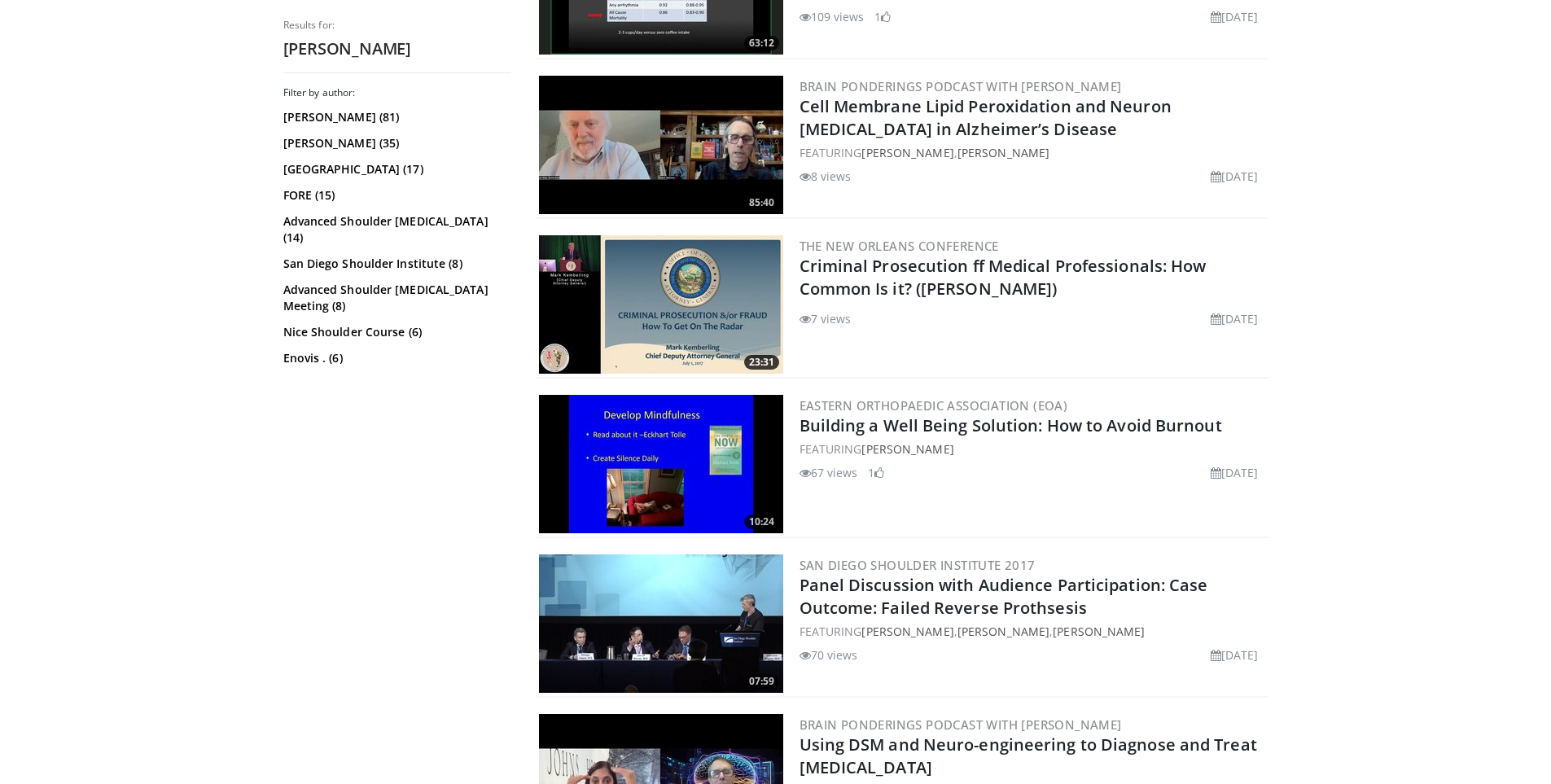
scroll to position [3663, 0]
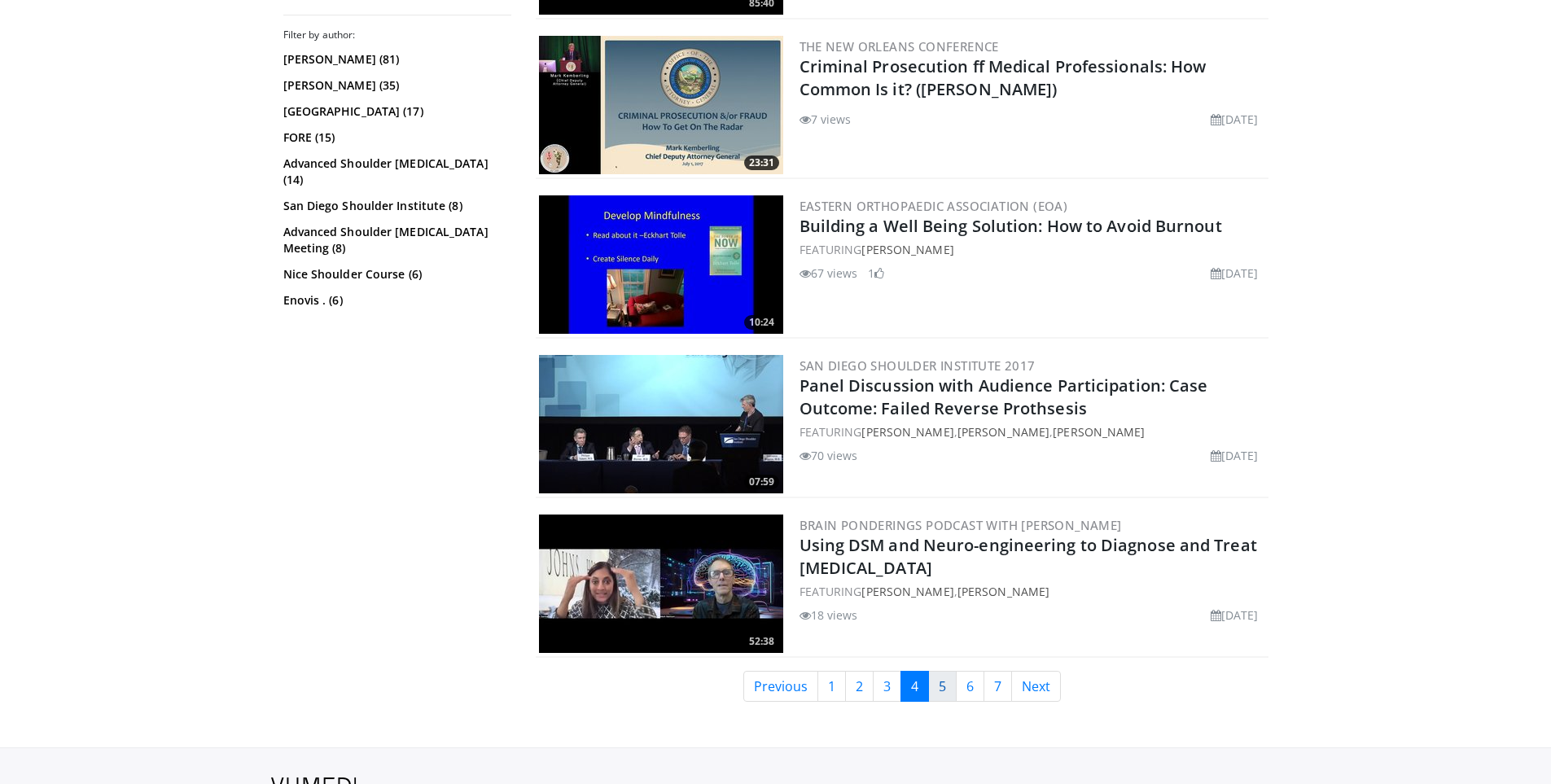
click at [939, 686] on link "5" at bounding box center [942, 686] width 29 height 31
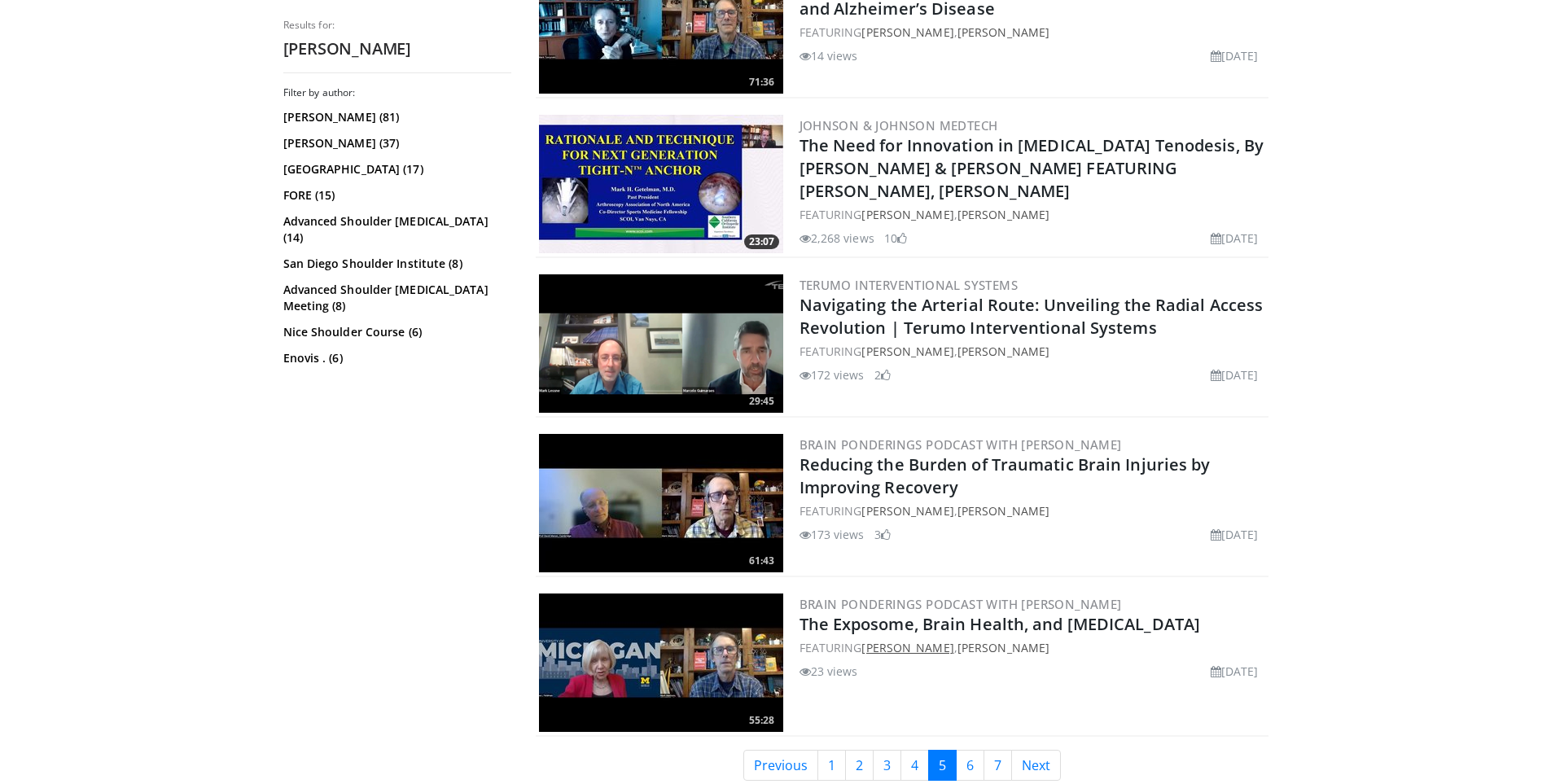
scroll to position [3753, 0]
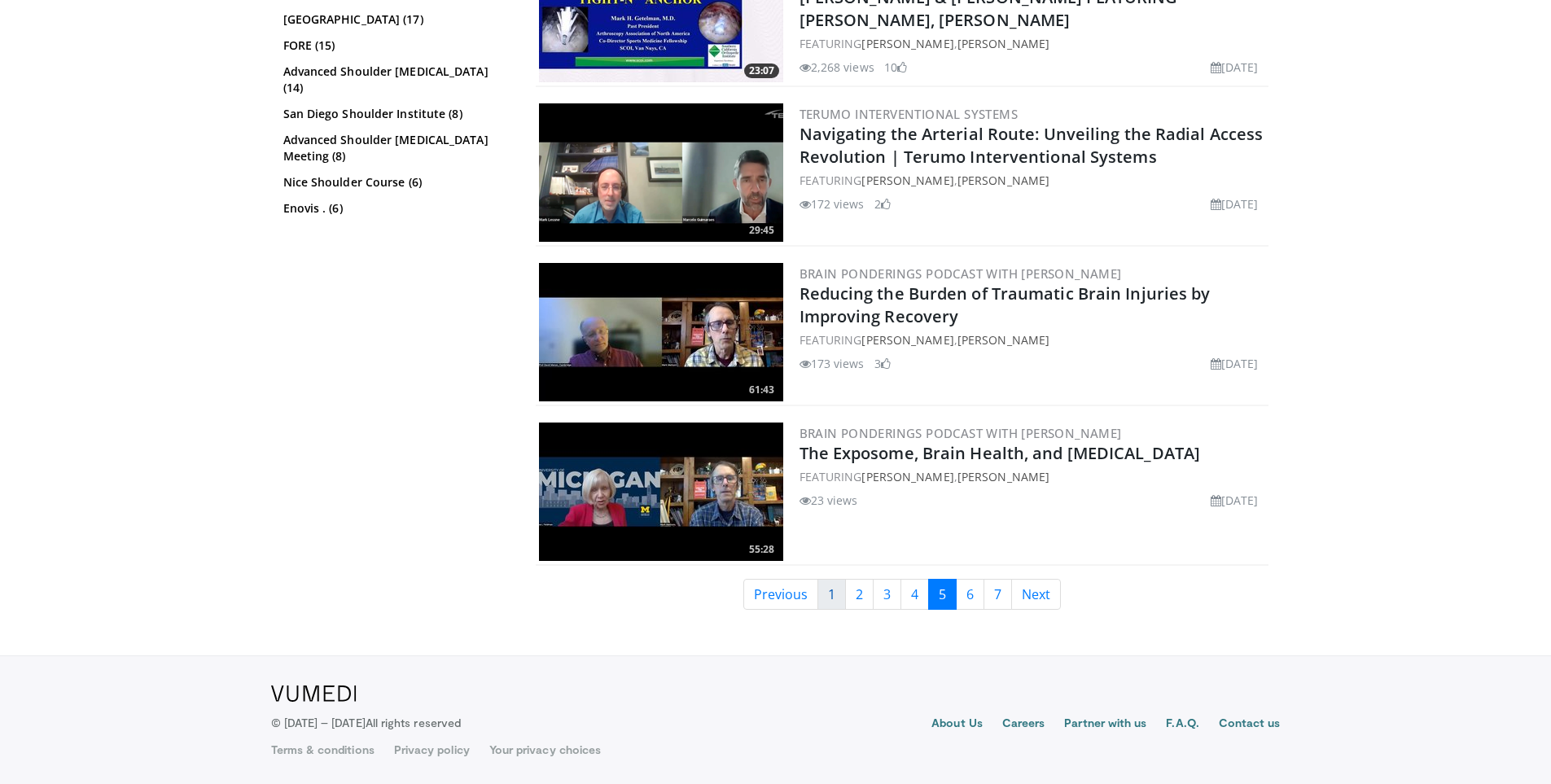
click at [823, 604] on link "1" at bounding box center [832, 595] width 29 height 31
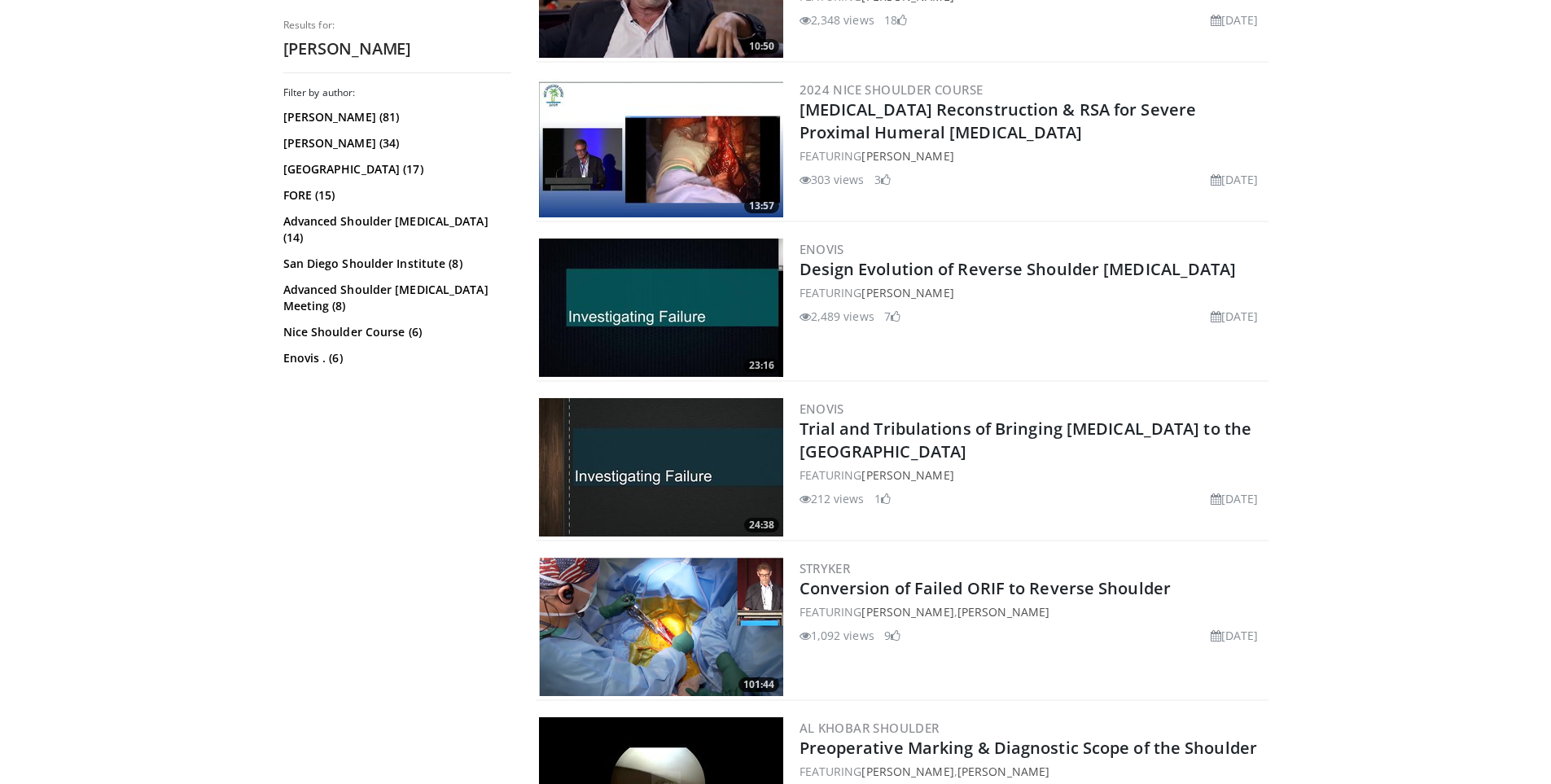
scroll to position [814, 0]
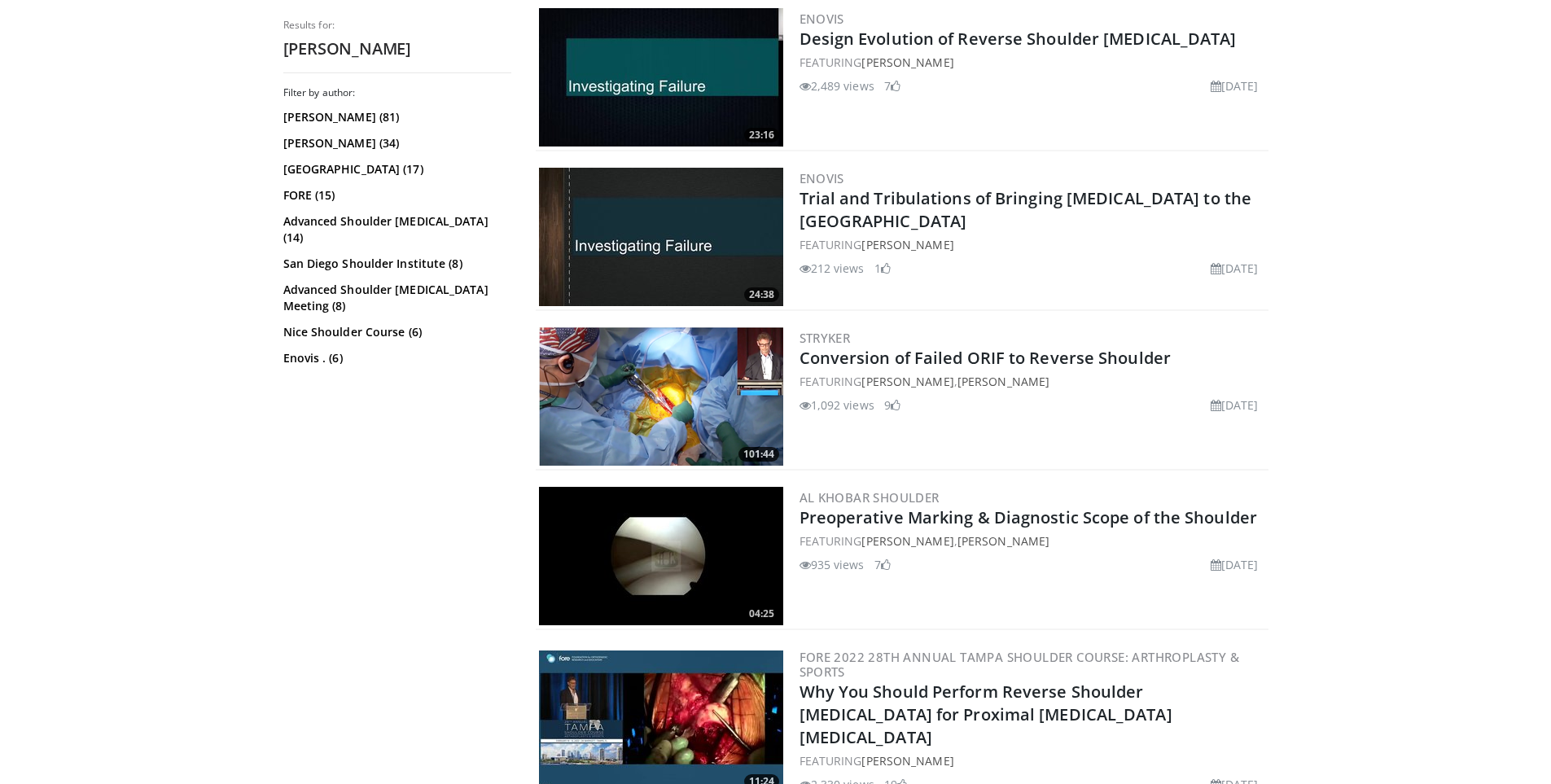
click at [676, 442] on img at bounding box center [661, 396] width 244 height 139
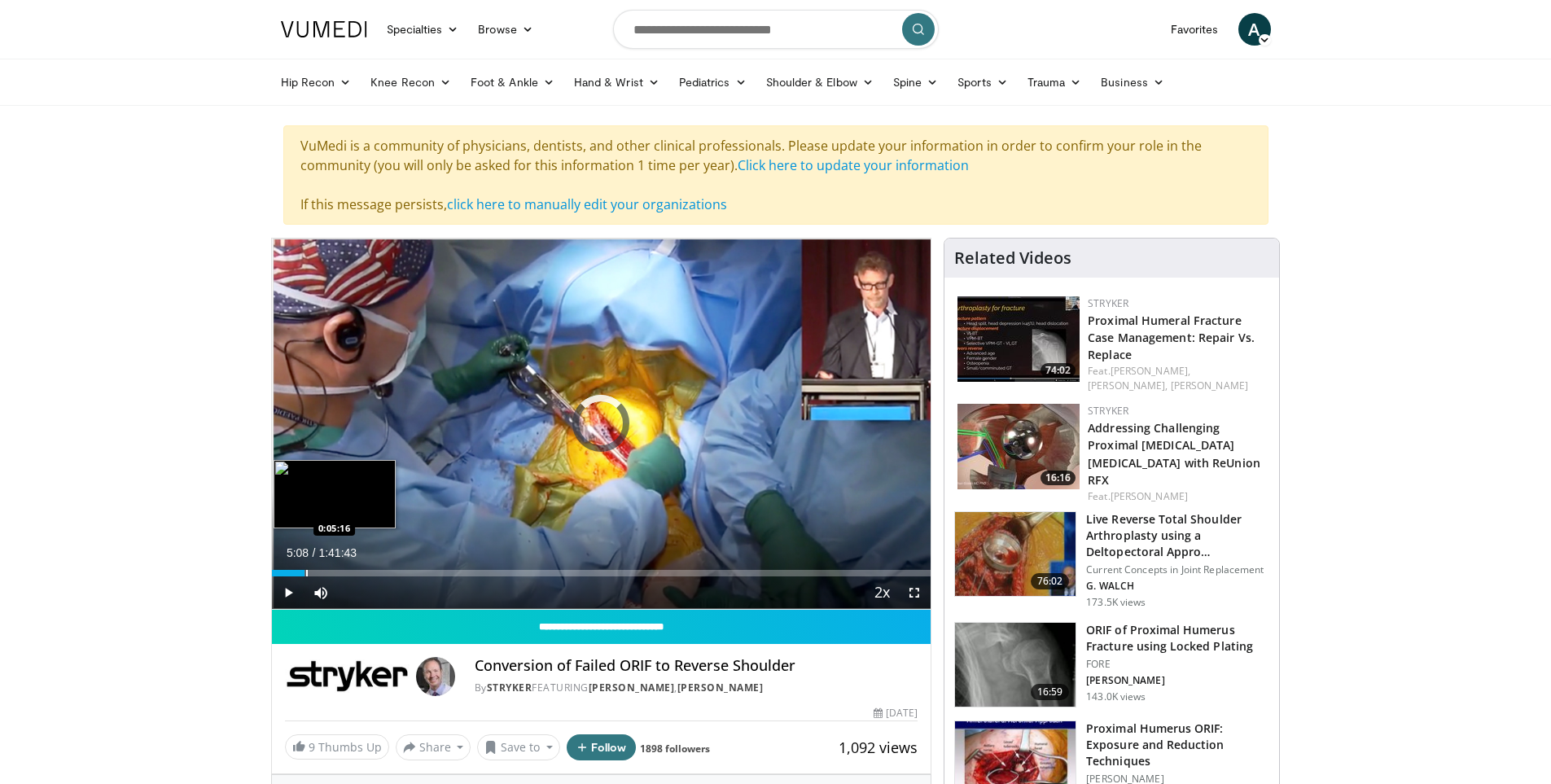
click at [306, 574] on div "Progress Bar" at bounding box center [307, 573] width 2 height 7
click at [361, 570] on div "Progress Bar" at bounding box center [362, 573] width 2 height 7
click at [379, 573] on div "Progress Bar" at bounding box center [380, 573] width 2 height 7
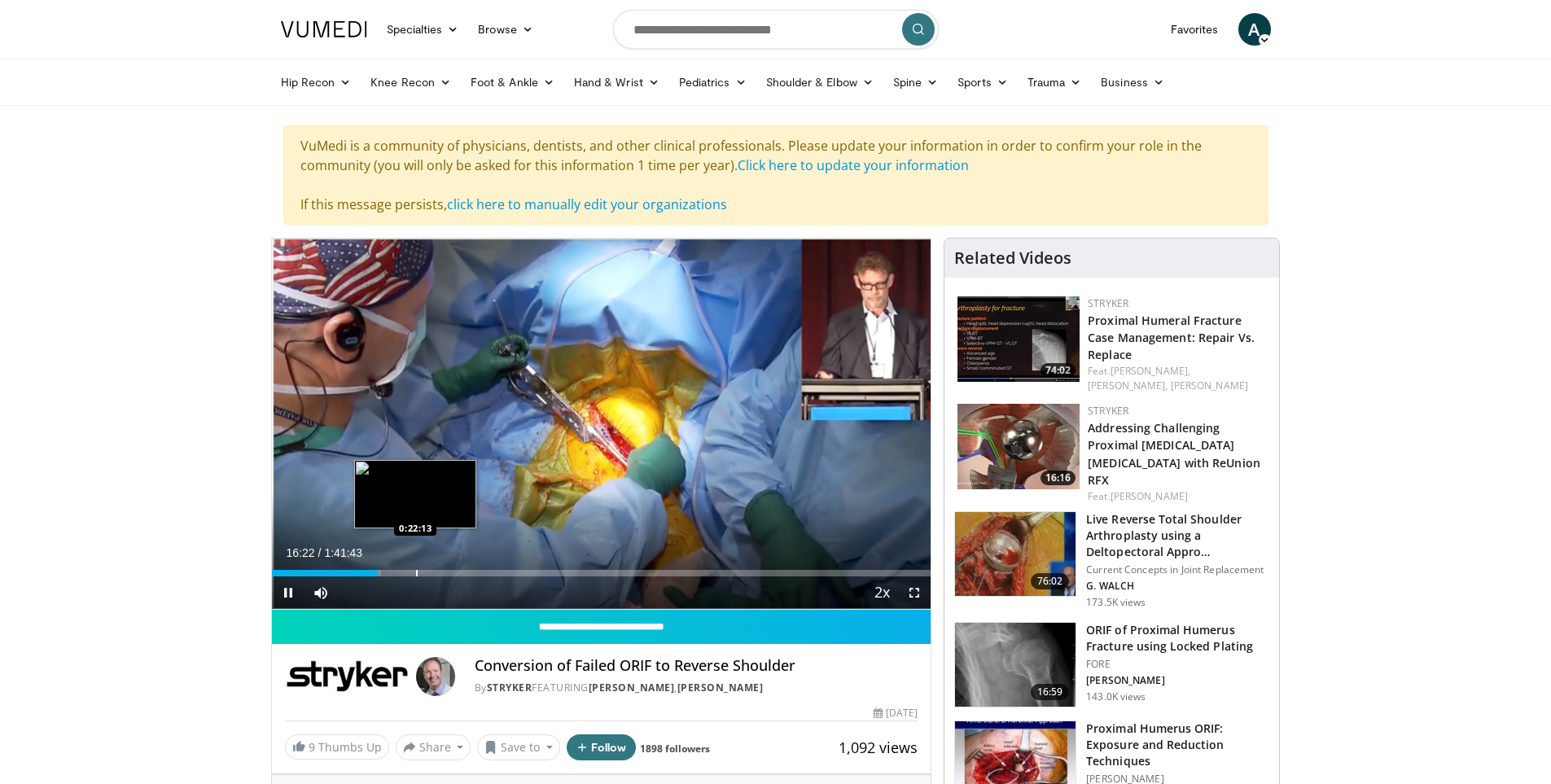
click at [416, 576] on div "Progress Bar" at bounding box center [417, 573] width 2 height 7
click at [454, 577] on div "10 seconds Tap to unmute" at bounding box center [602, 424] width 659 height 371
click at [453, 578] on div "Current Time 22:22 / Duration 1:41:43 Play Skip Backward Skip Forward Mute 0% L…" at bounding box center [602, 593] width 659 height 33
click at [453, 576] on div "Loaded : 22.96% 0:22:22 0:28:00" at bounding box center [602, 573] width 659 height 7
click at [284, 601] on span "Video Player" at bounding box center [289, 593] width 33 height 33
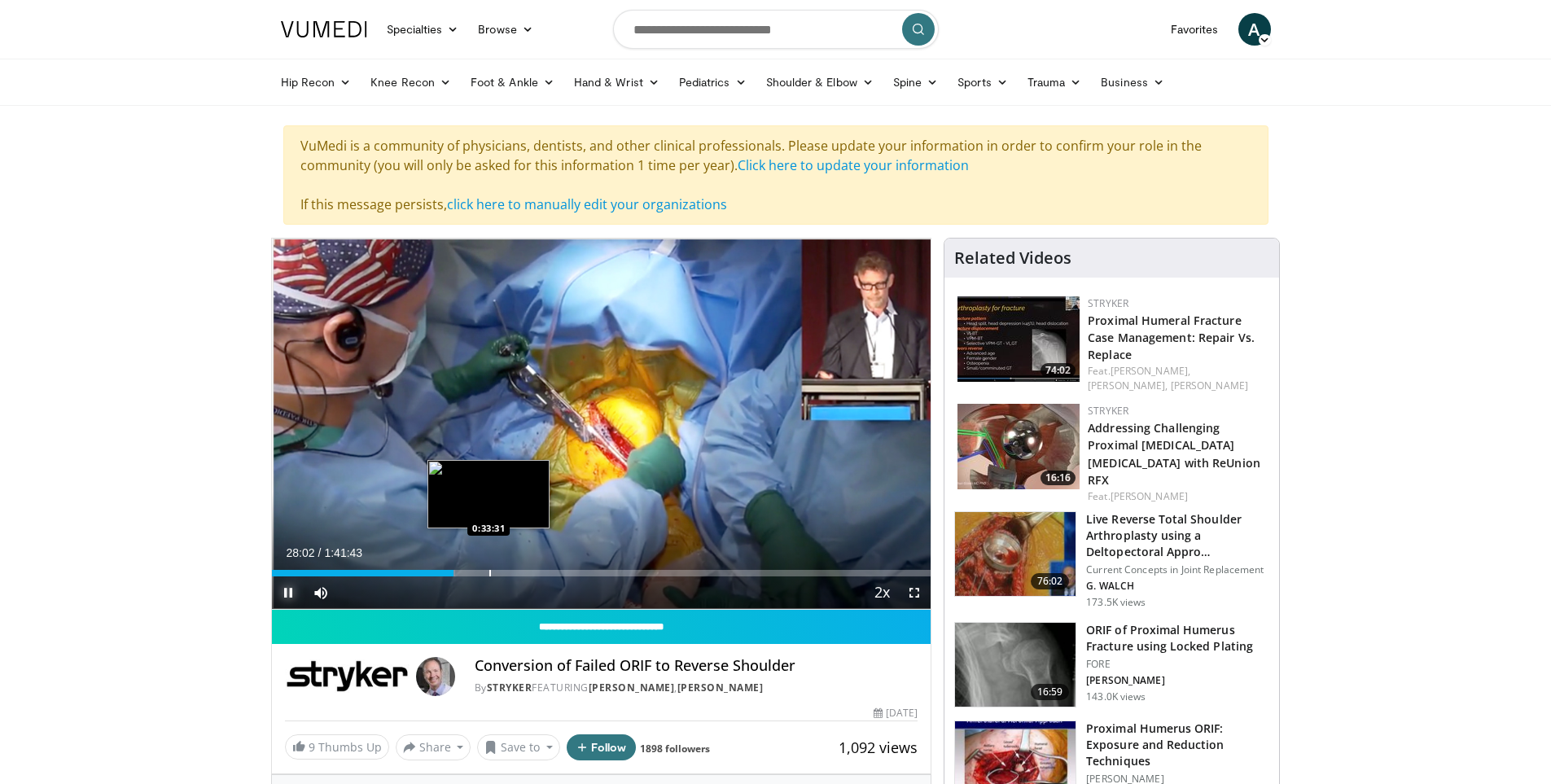
click at [489, 567] on div "Loaded : 27.88% 0:28:02 0:33:31" at bounding box center [602, 568] width 659 height 16
click at [544, 567] on div "Loaded : 34.11% 0:33:39 0:42:11" at bounding box center [602, 568] width 659 height 16
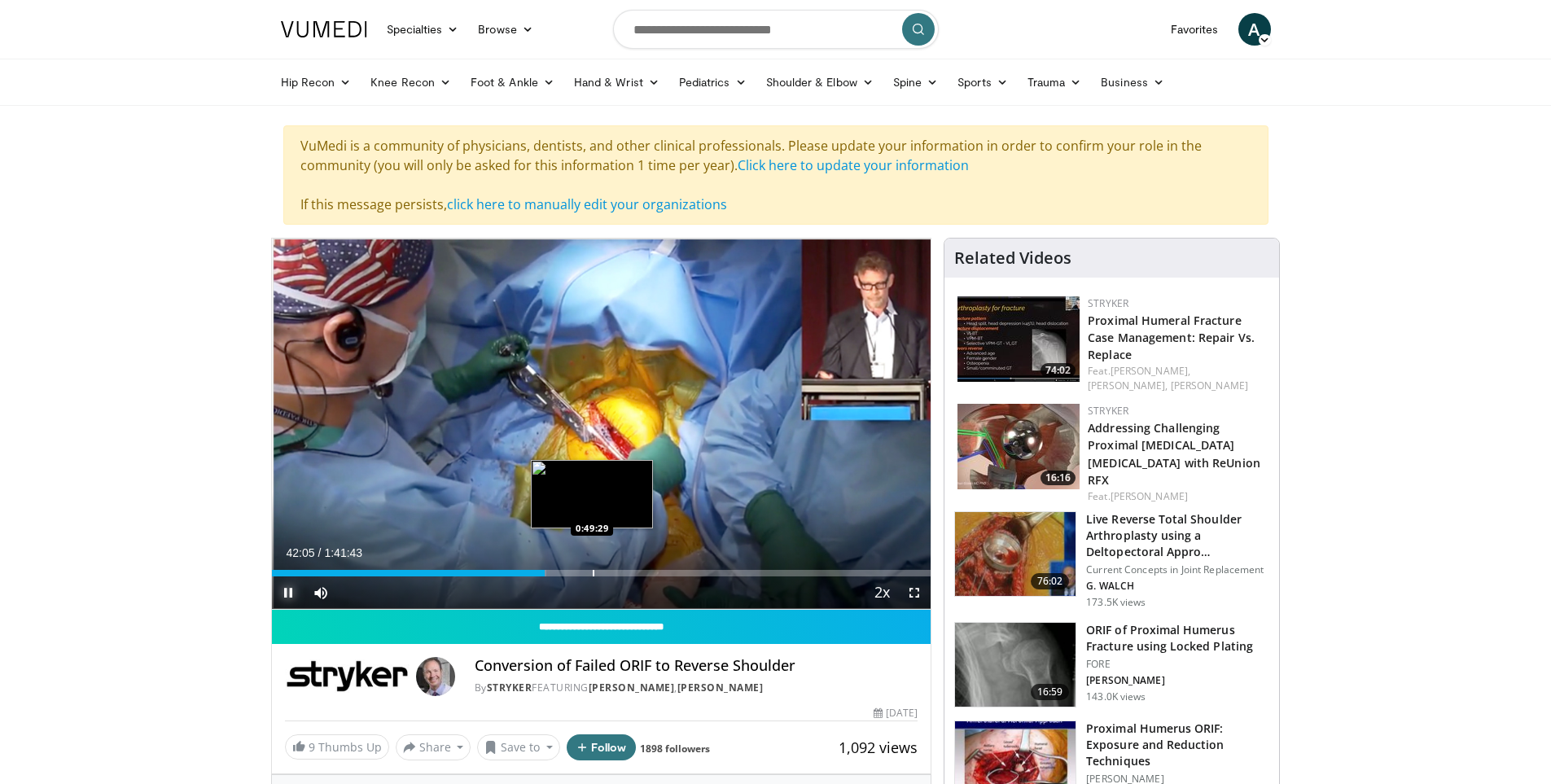
click at [593, 567] on div "Loaded : 41.66% 0:42:06 0:49:29" at bounding box center [602, 568] width 659 height 16
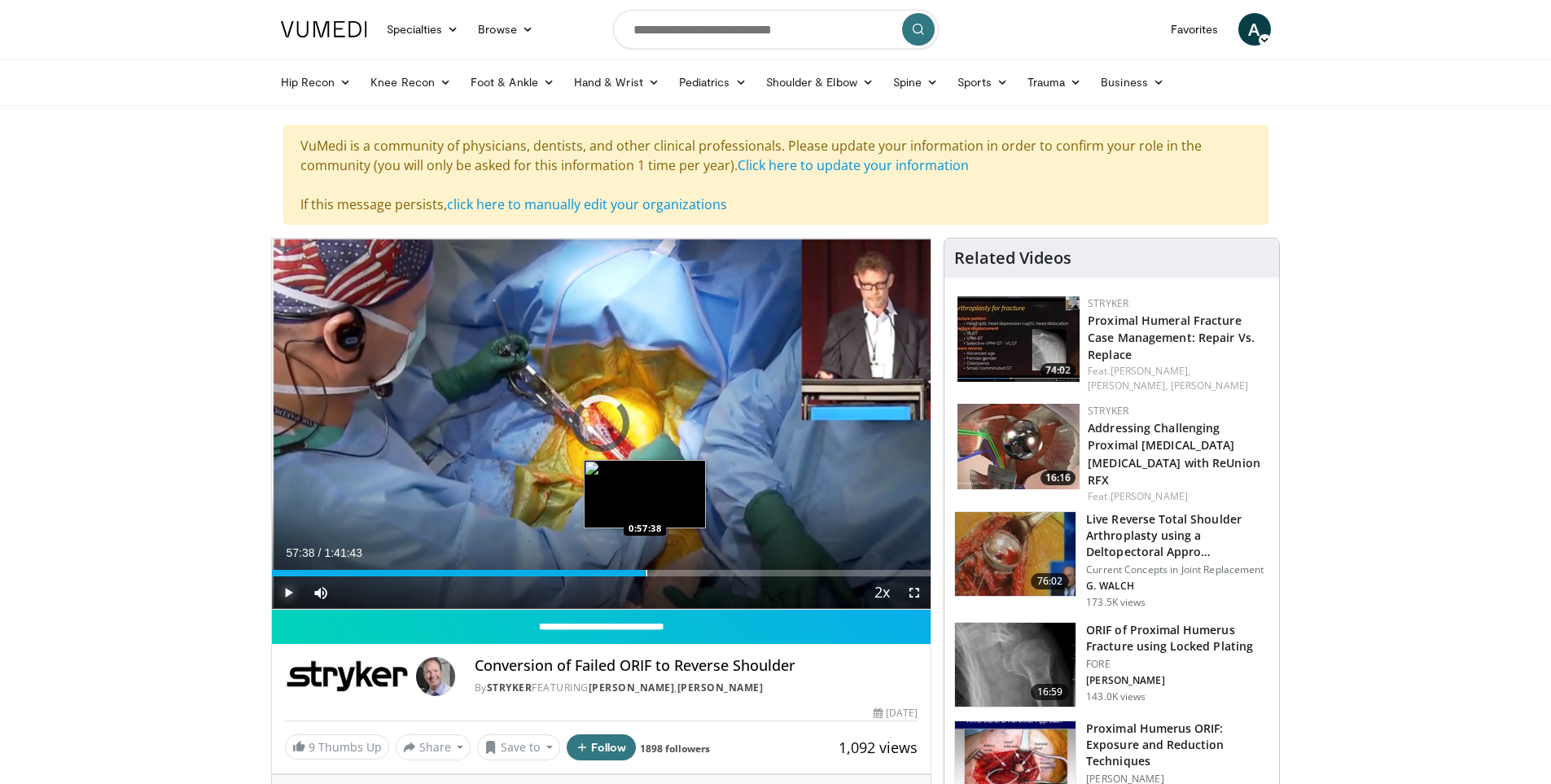
click at [645, 567] on div "Loaded : 49.36% 0:49:39 0:57:38" at bounding box center [602, 568] width 659 height 16
click at [680, 578] on div "Current Time 57:59 / Duration 1:41:43 Pause Skip Backward Skip Forward Mute 30%…" at bounding box center [602, 593] width 659 height 33
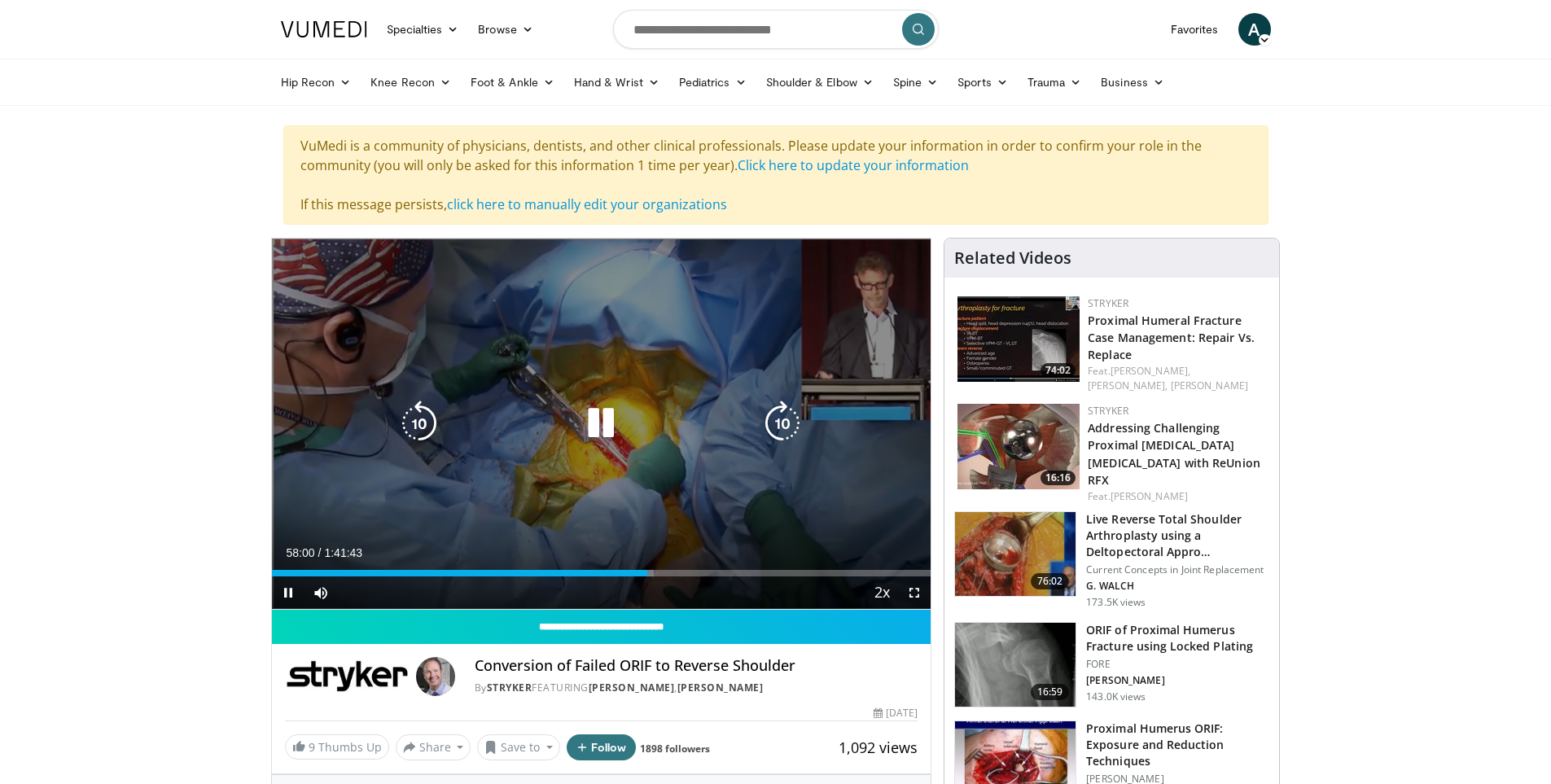
click at [679, 574] on div "Loaded : 58.02% 0:58:00 0:40:33" at bounding box center [602, 573] width 659 height 7
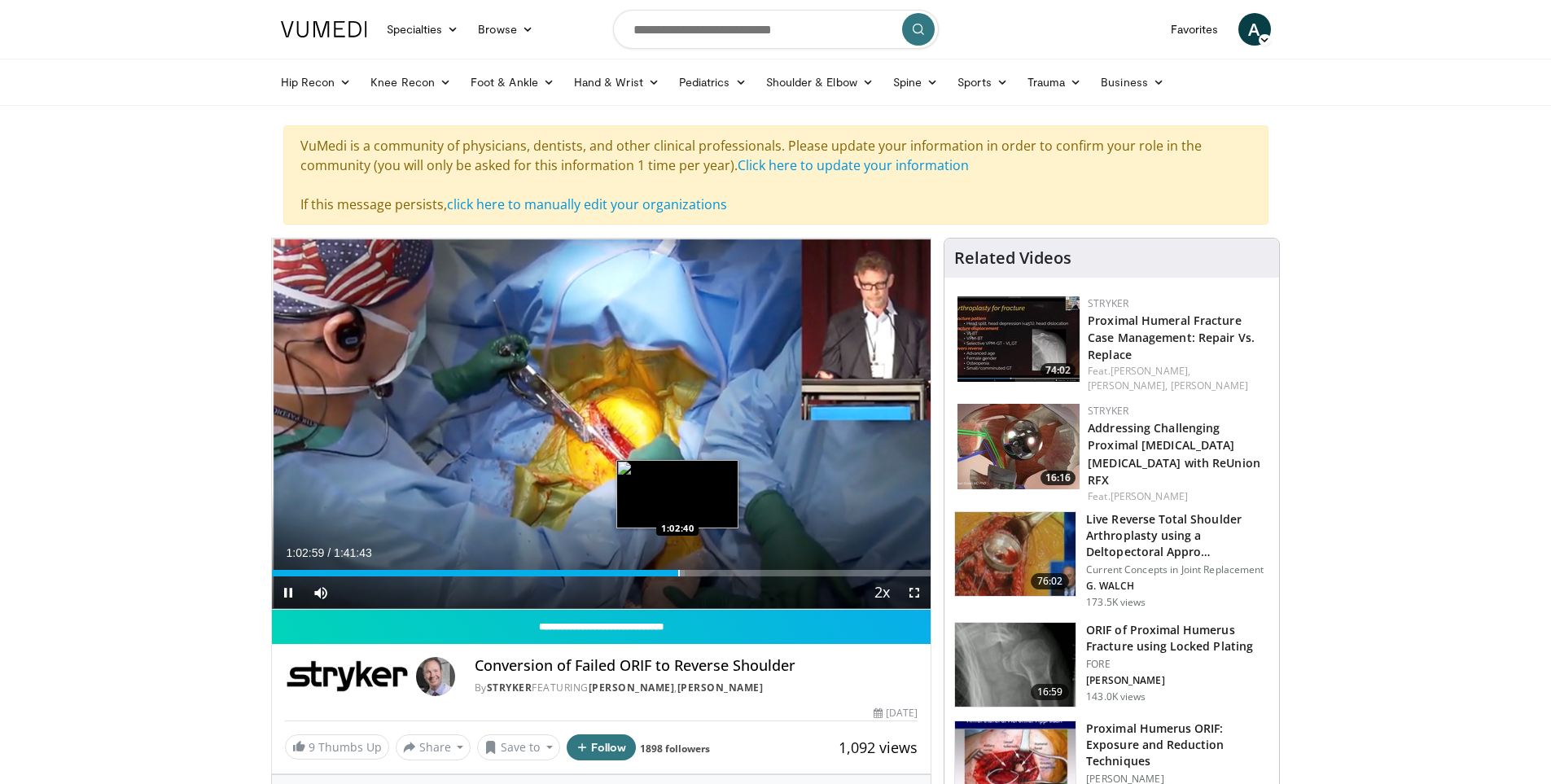
click at [678, 572] on div "Progress Bar" at bounding box center [679, 573] width 2 height 7
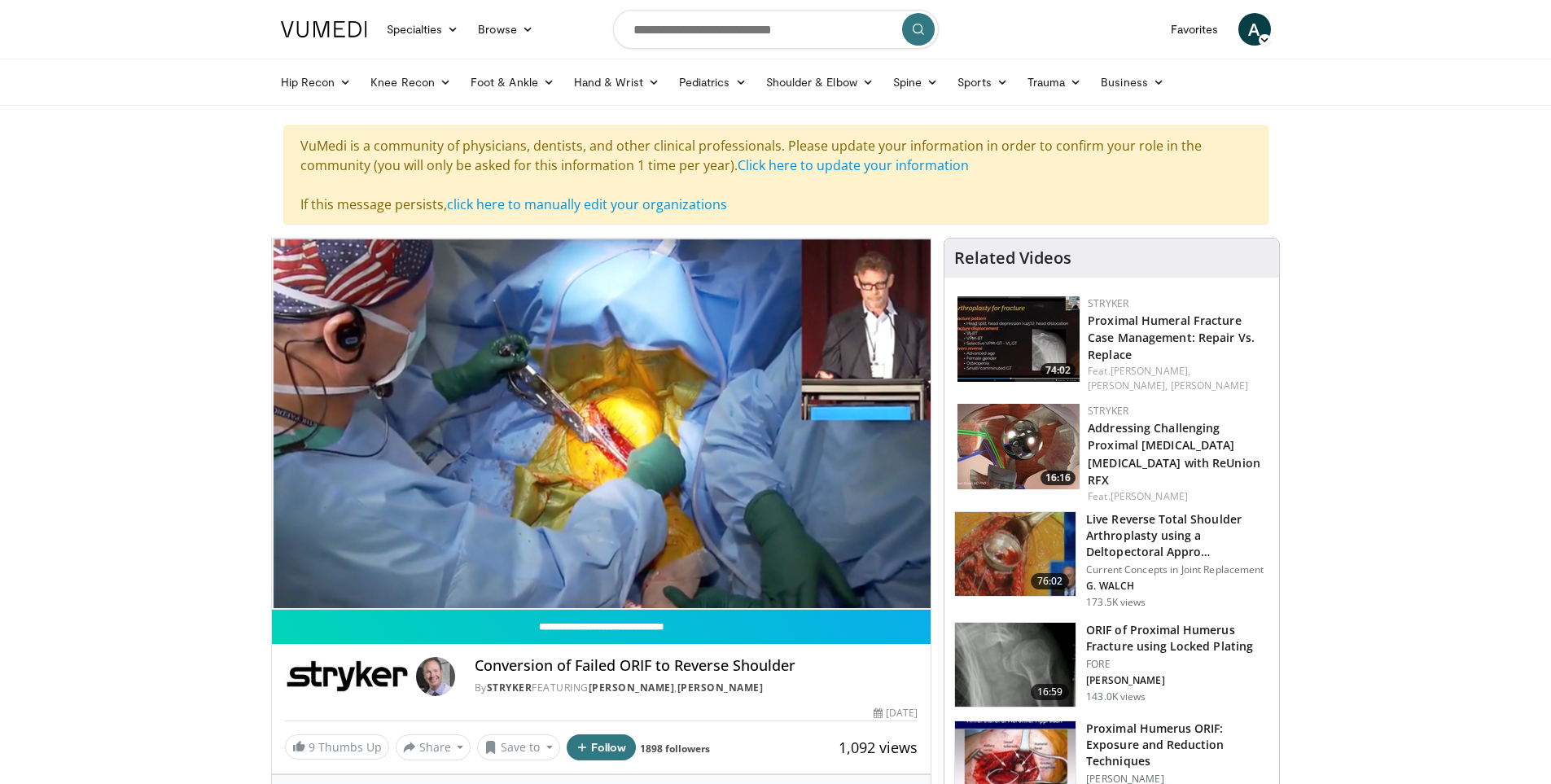
click at [291, 21] on img at bounding box center [323, 30] width 86 height 16
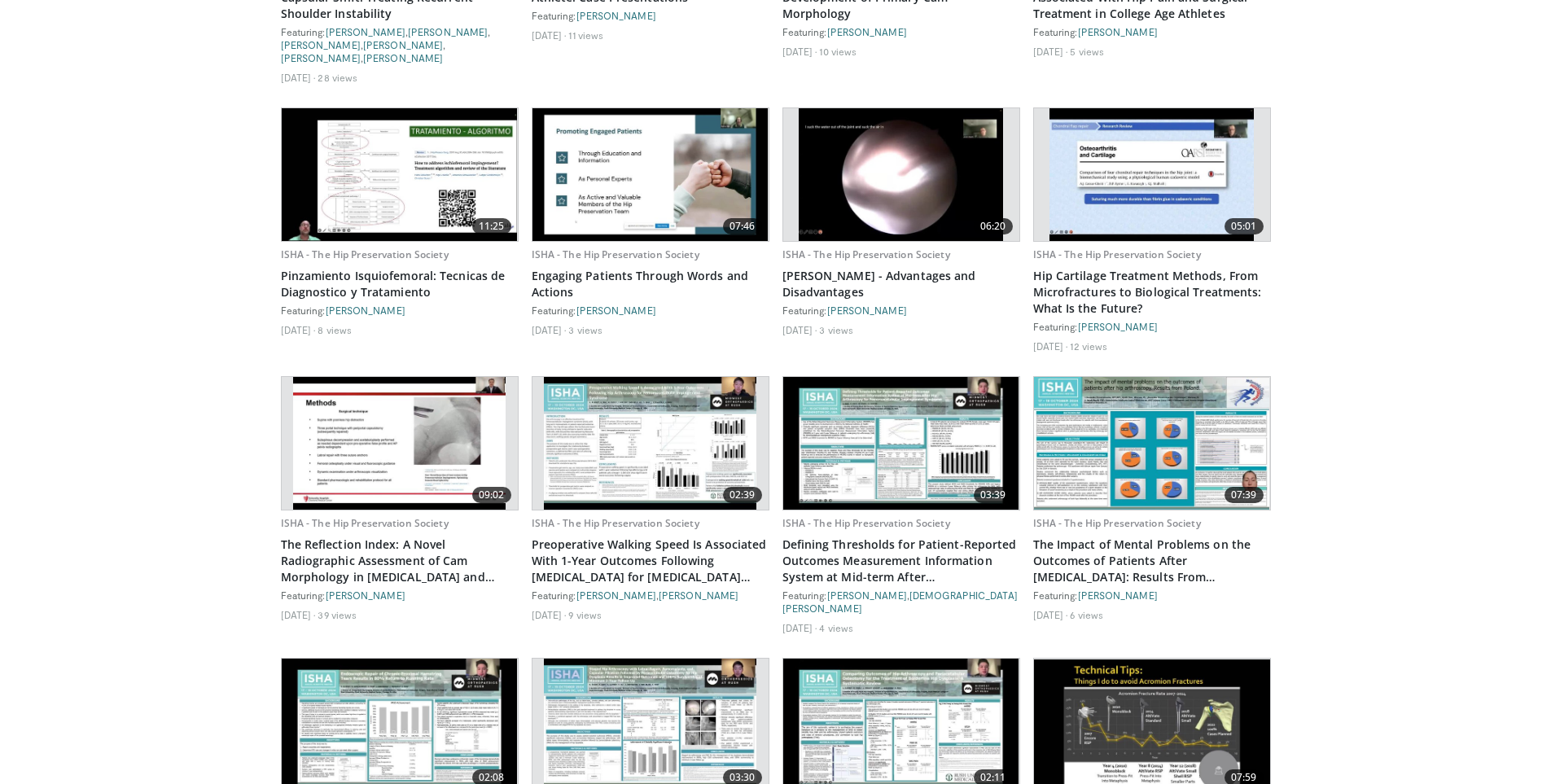
scroll to position [9493, 0]
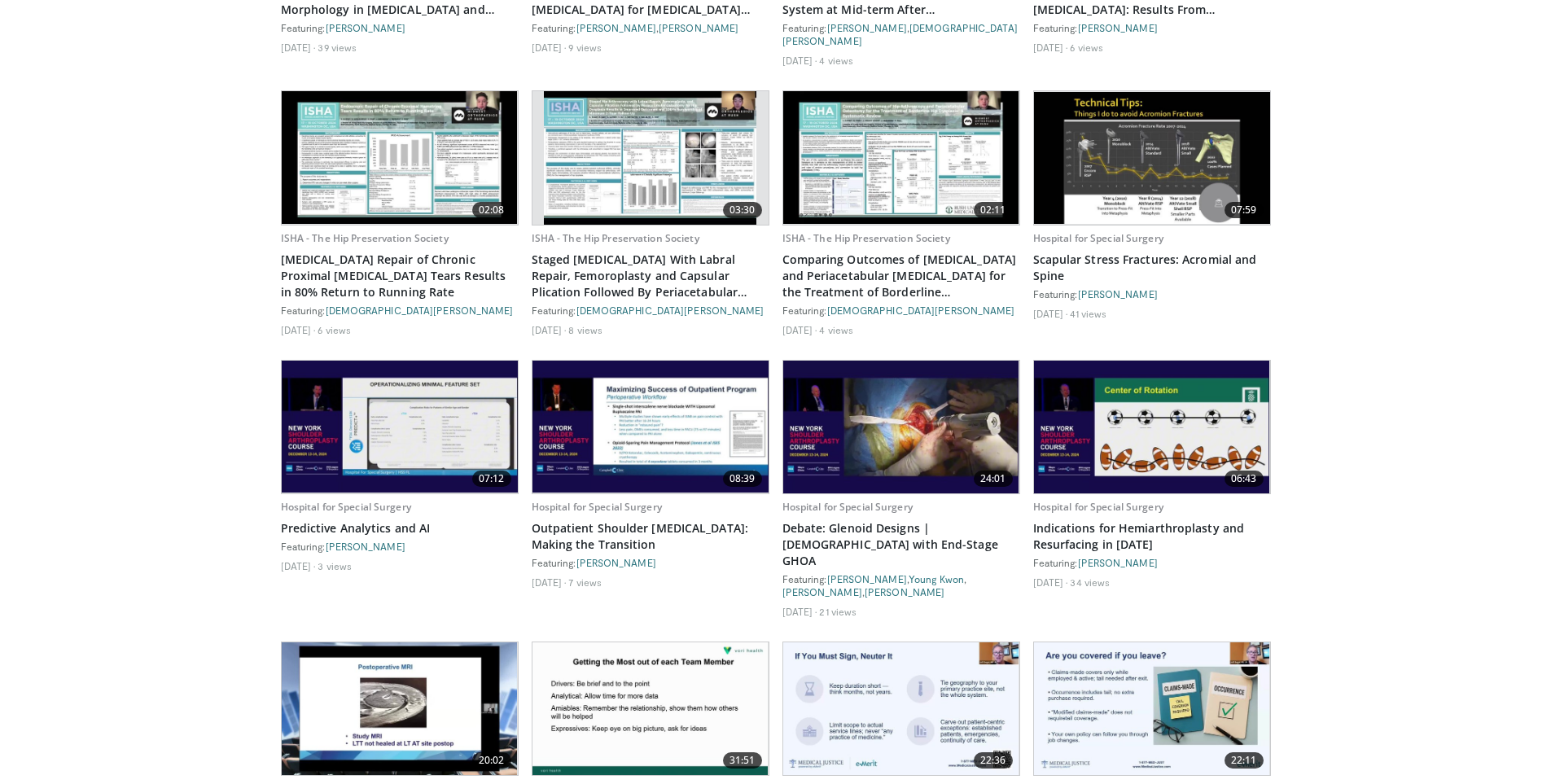
click at [872, 371] on img at bounding box center [901, 427] width 236 height 133
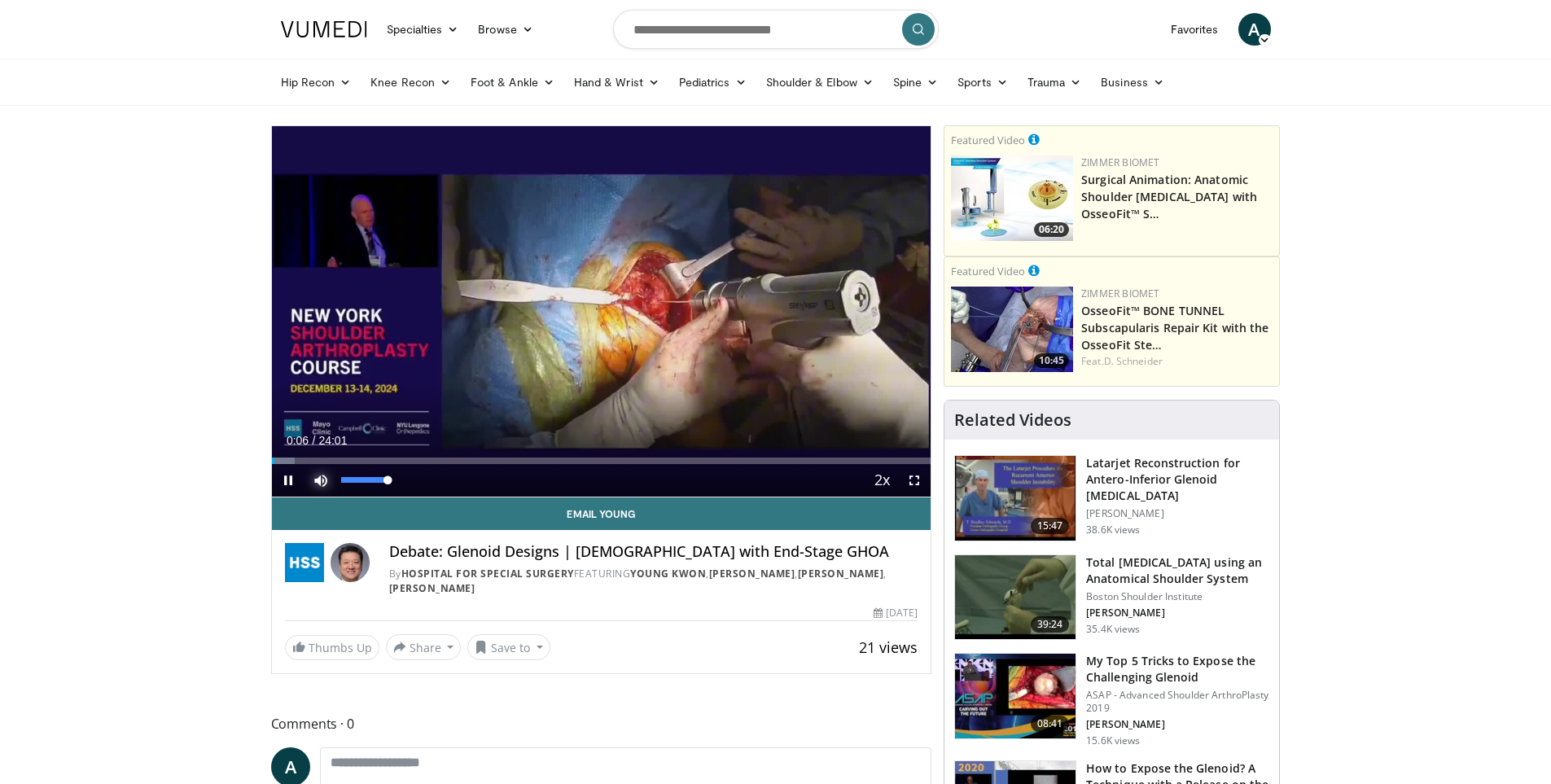
click at [309, 482] on span "Video Player" at bounding box center [321, 481] width 33 height 33
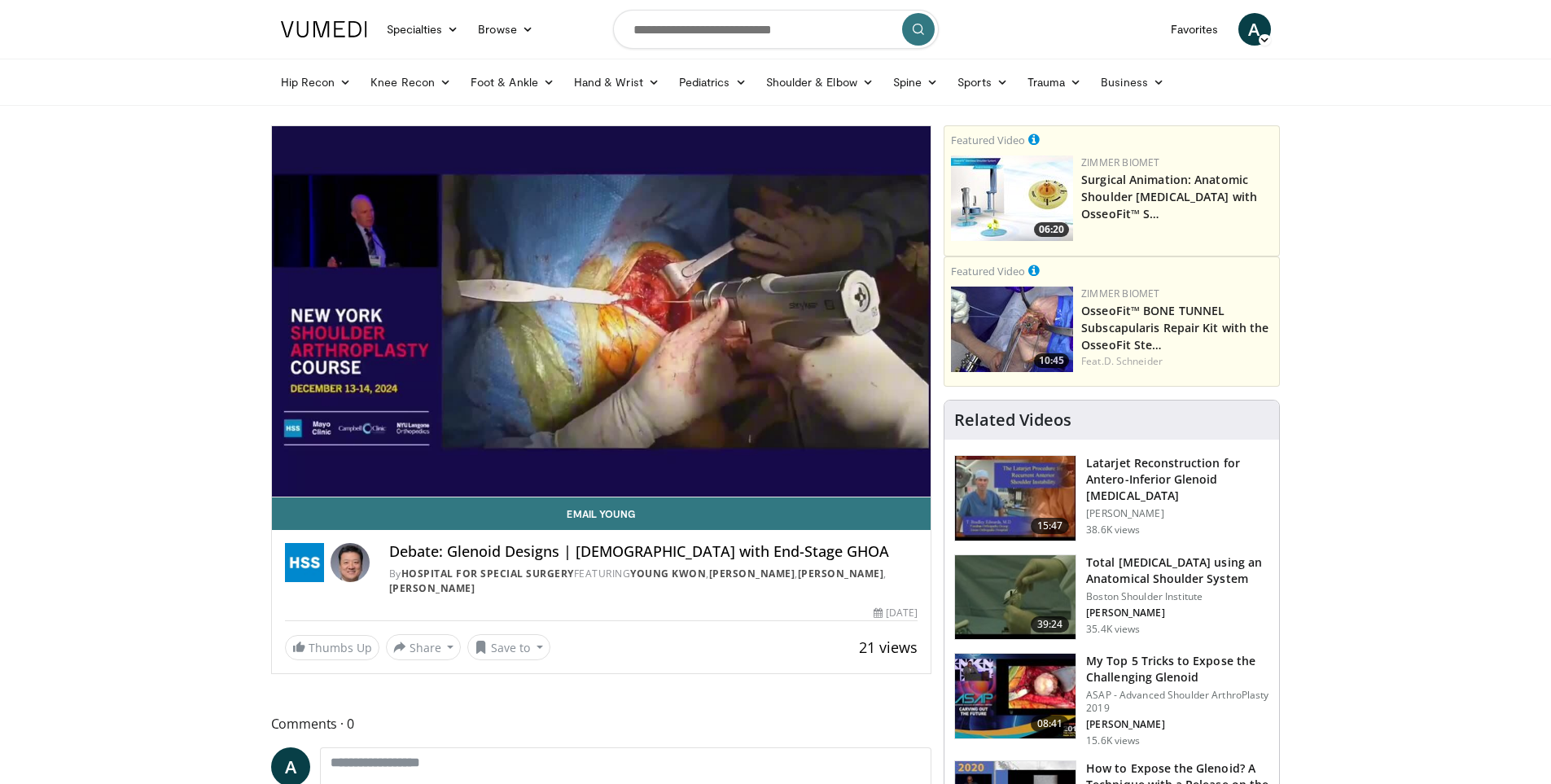
click at [309, 482] on div "10 seconds Tap to unmute" at bounding box center [602, 312] width 659 height 371
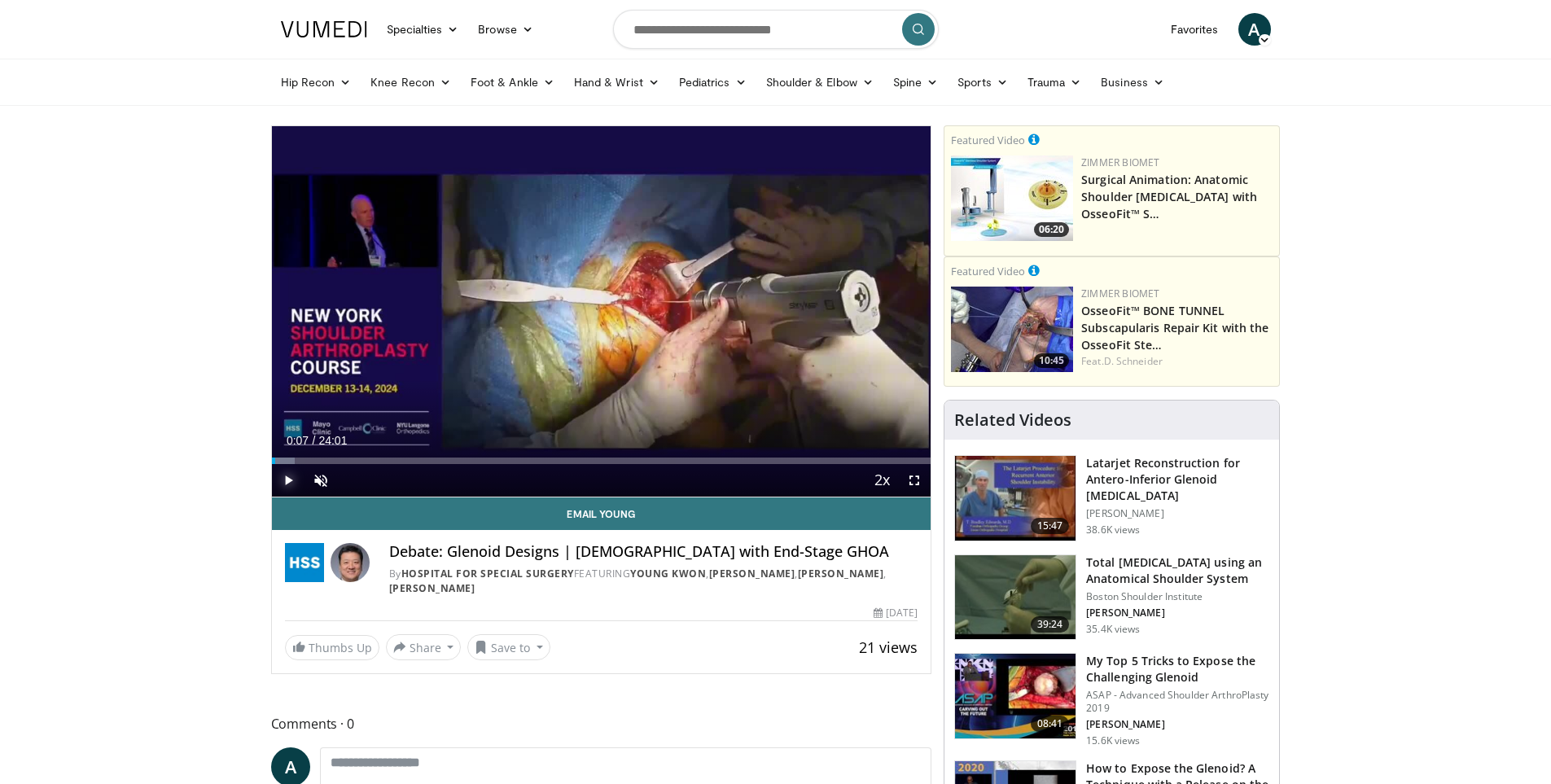
click at [280, 484] on span "Video Player" at bounding box center [289, 481] width 33 height 33
click at [321, 481] on span "Video Player" at bounding box center [321, 481] width 33 height 33
click at [921, 480] on span "Video Player" at bounding box center [915, 481] width 33 height 33
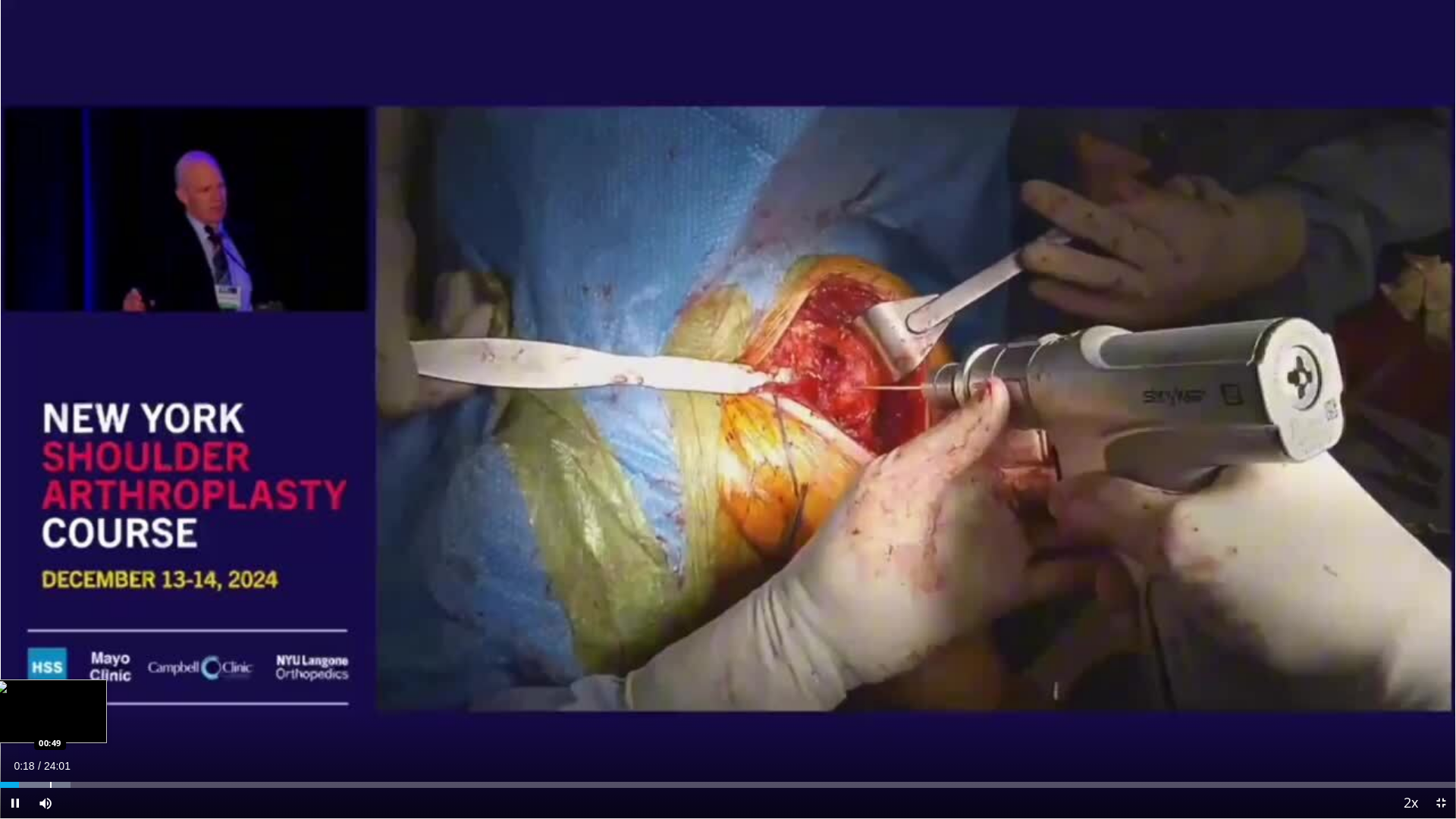
click at [50, 730] on div "Progress Bar" at bounding box center [51, 785] width 2 height 6
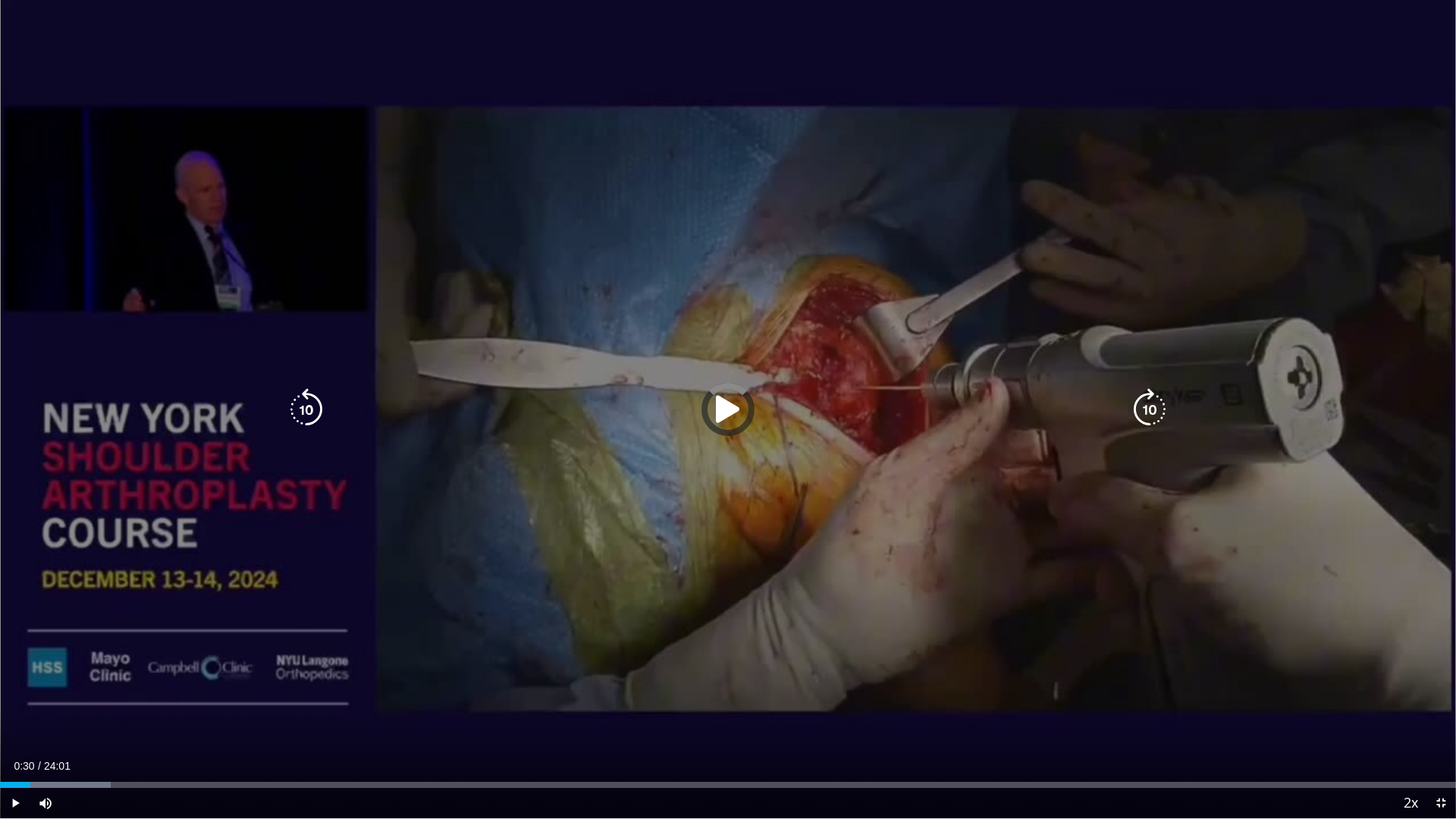
click at [0, 730] on div "Loaded : 7.63% 00:24 00:11" at bounding box center [728, 781] width 1456 height 15
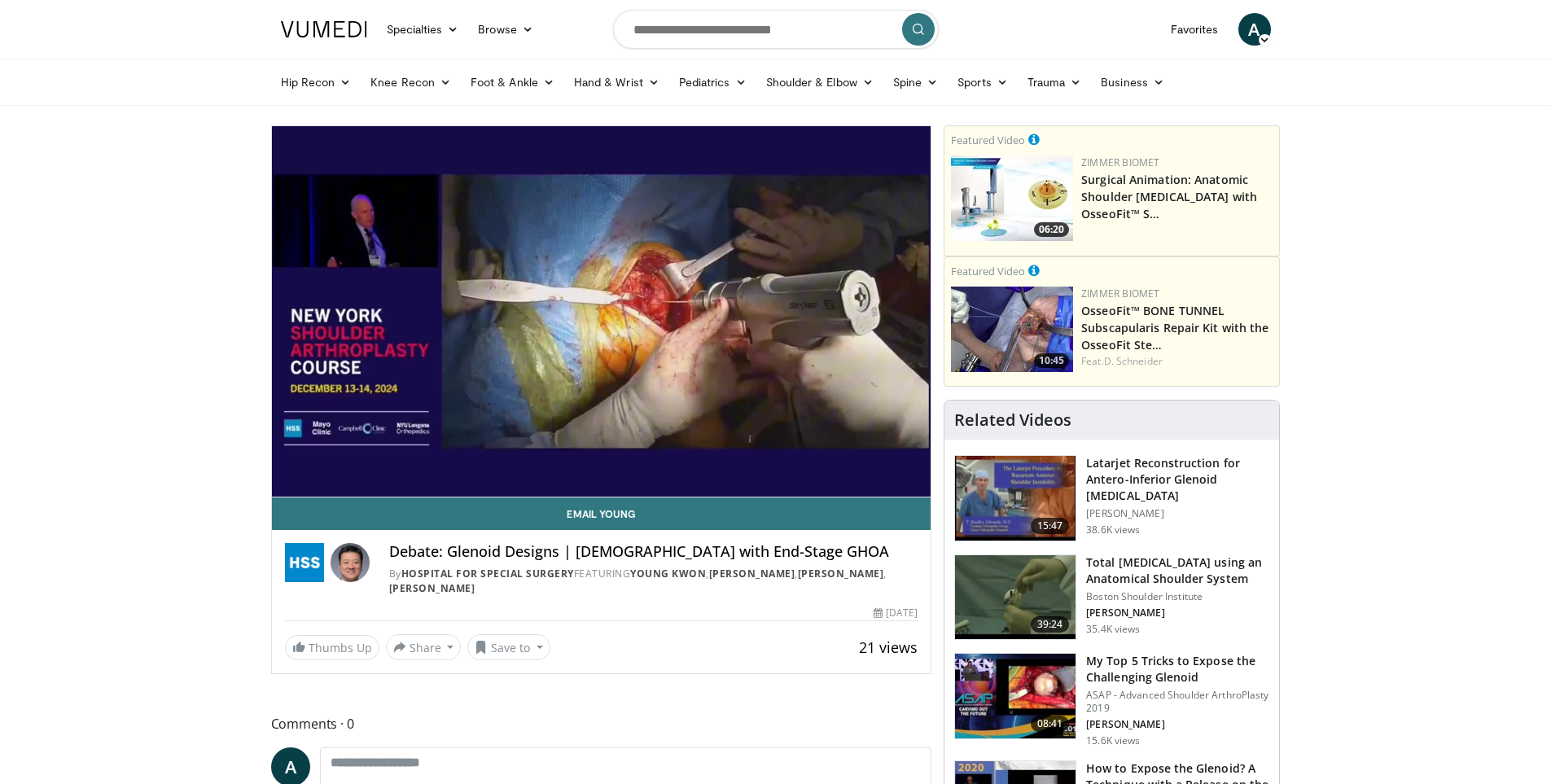
drag, startPoint x: 1450, startPoint y: 551, endPoint x: 1439, endPoint y: 552, distance: 11.0
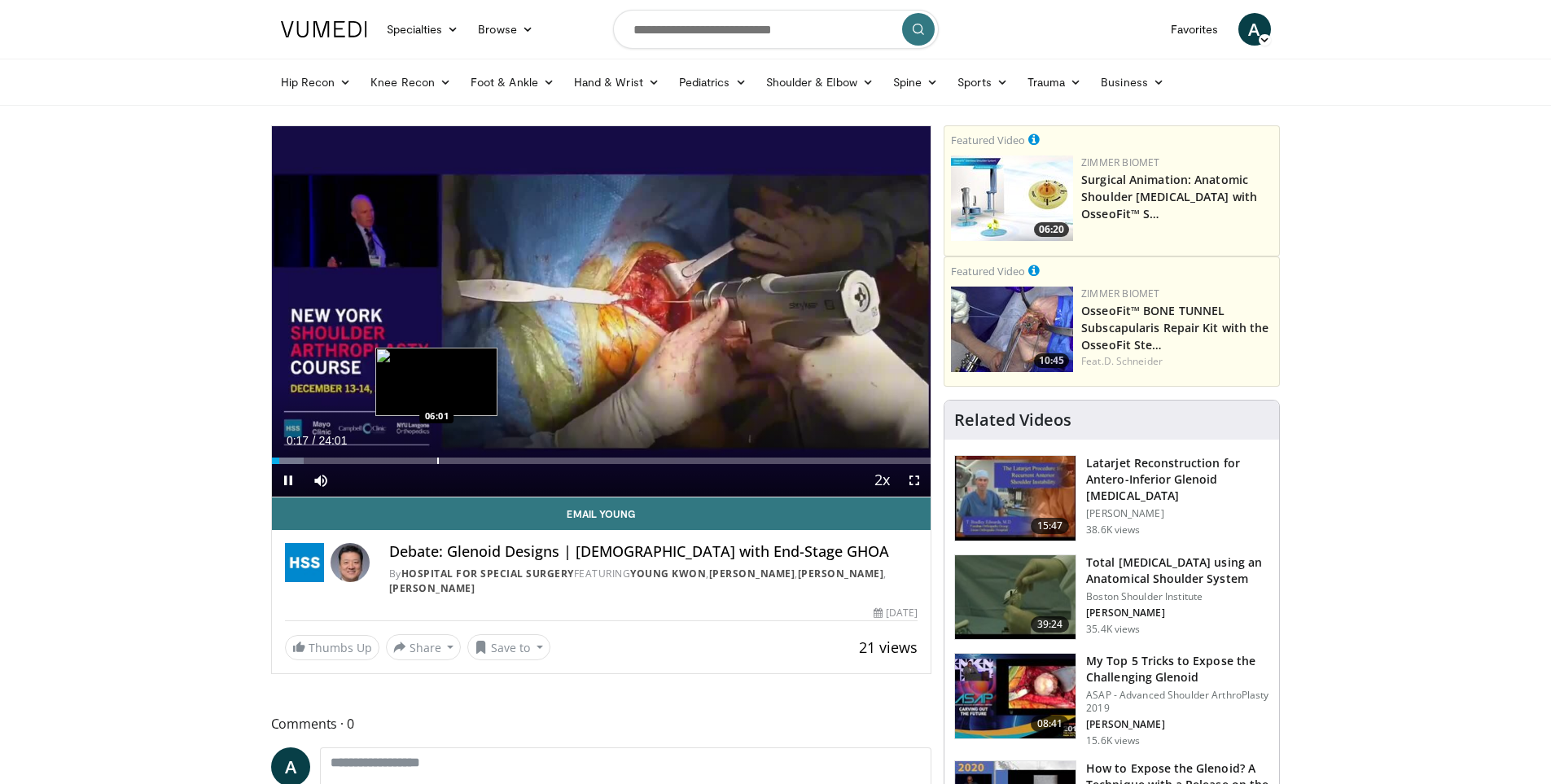
click at [437, 458] on div "Progress Bar" at bounding box center [438, 461] width 2 height 7
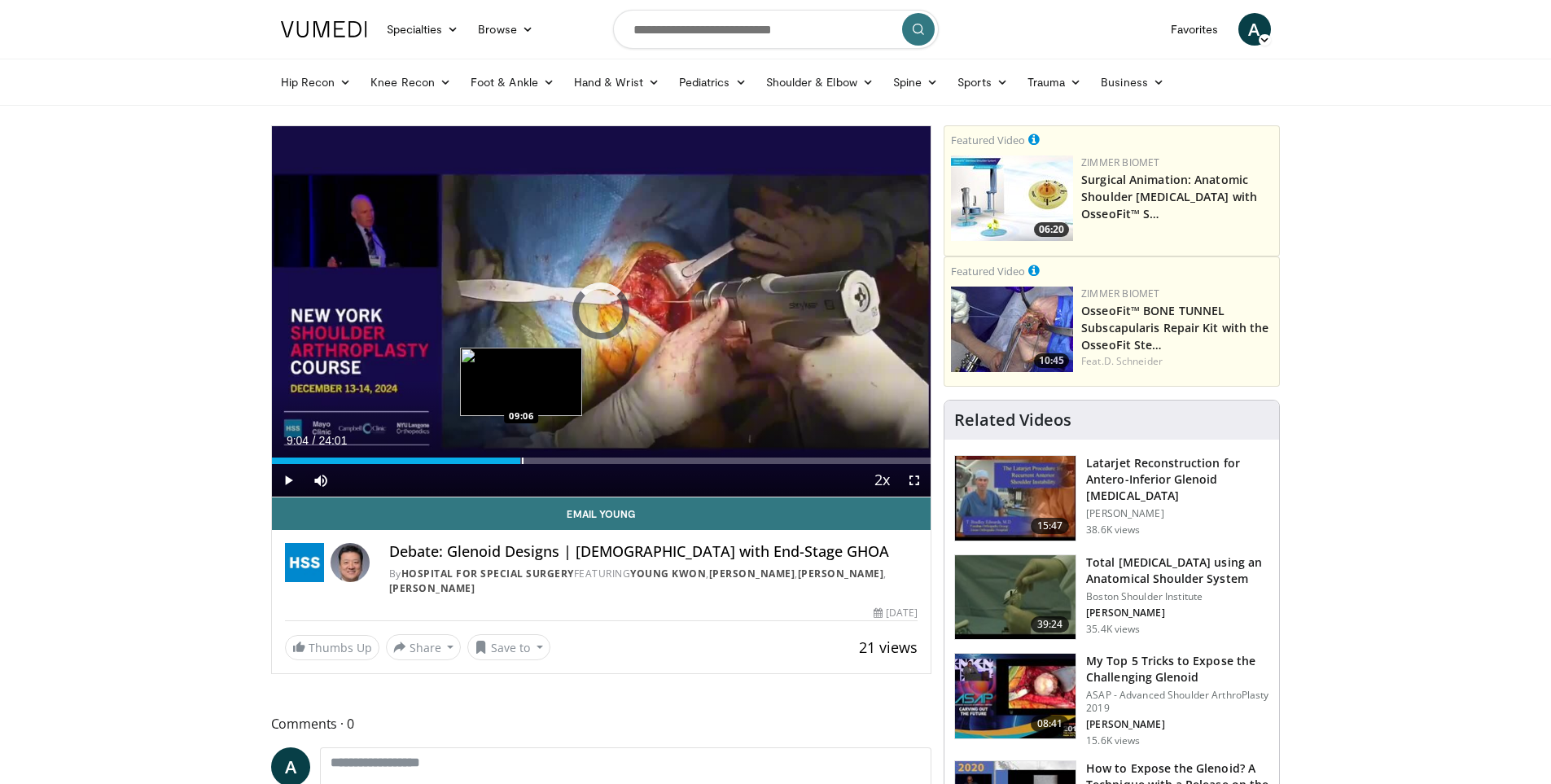
click at [522, 462] on div "Progress Bar" at bounding box center [522, 461] width 2 height 7
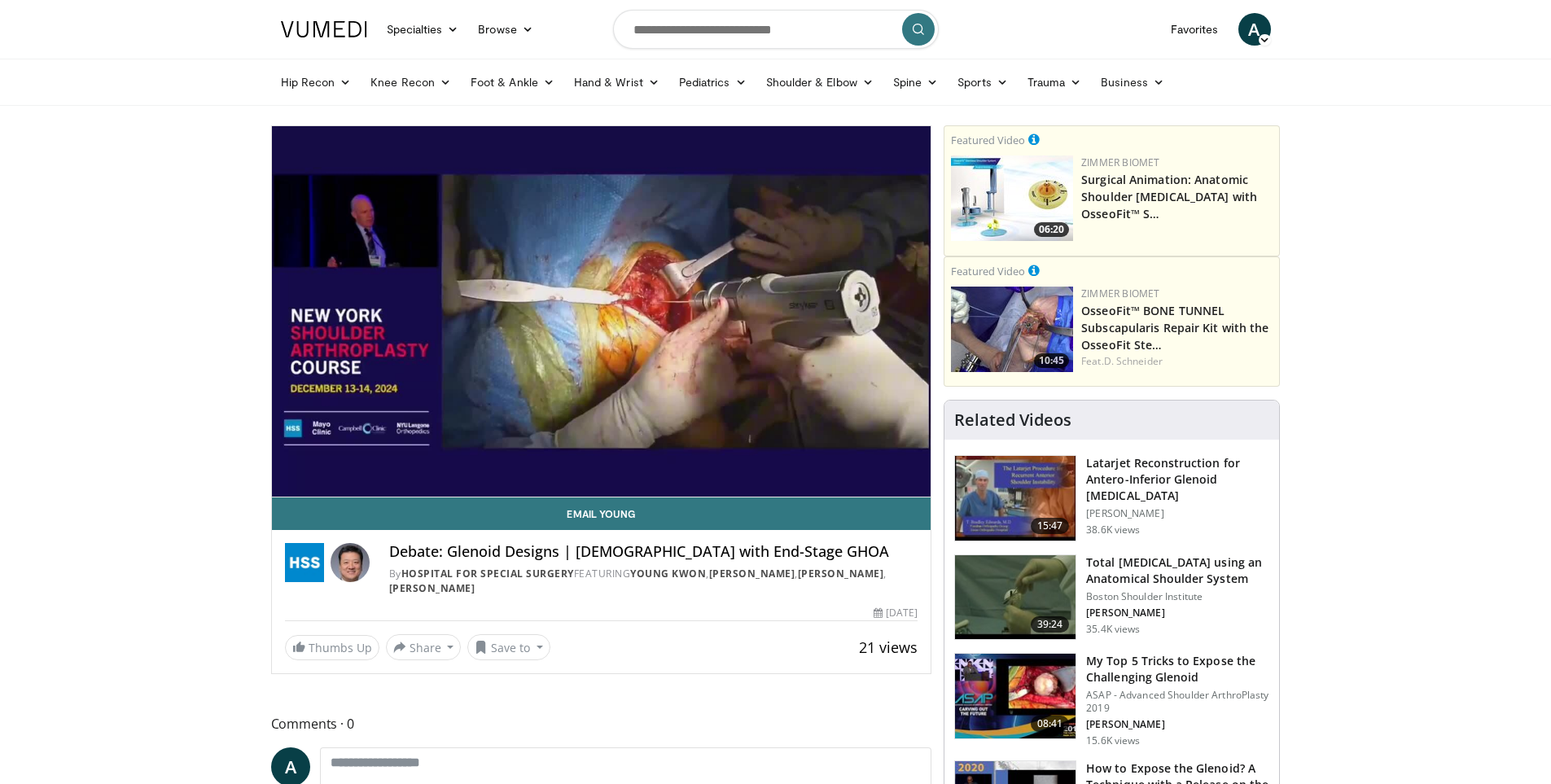
click at [335, 23] on img at bounding box center [323, 30] width 86 height 16
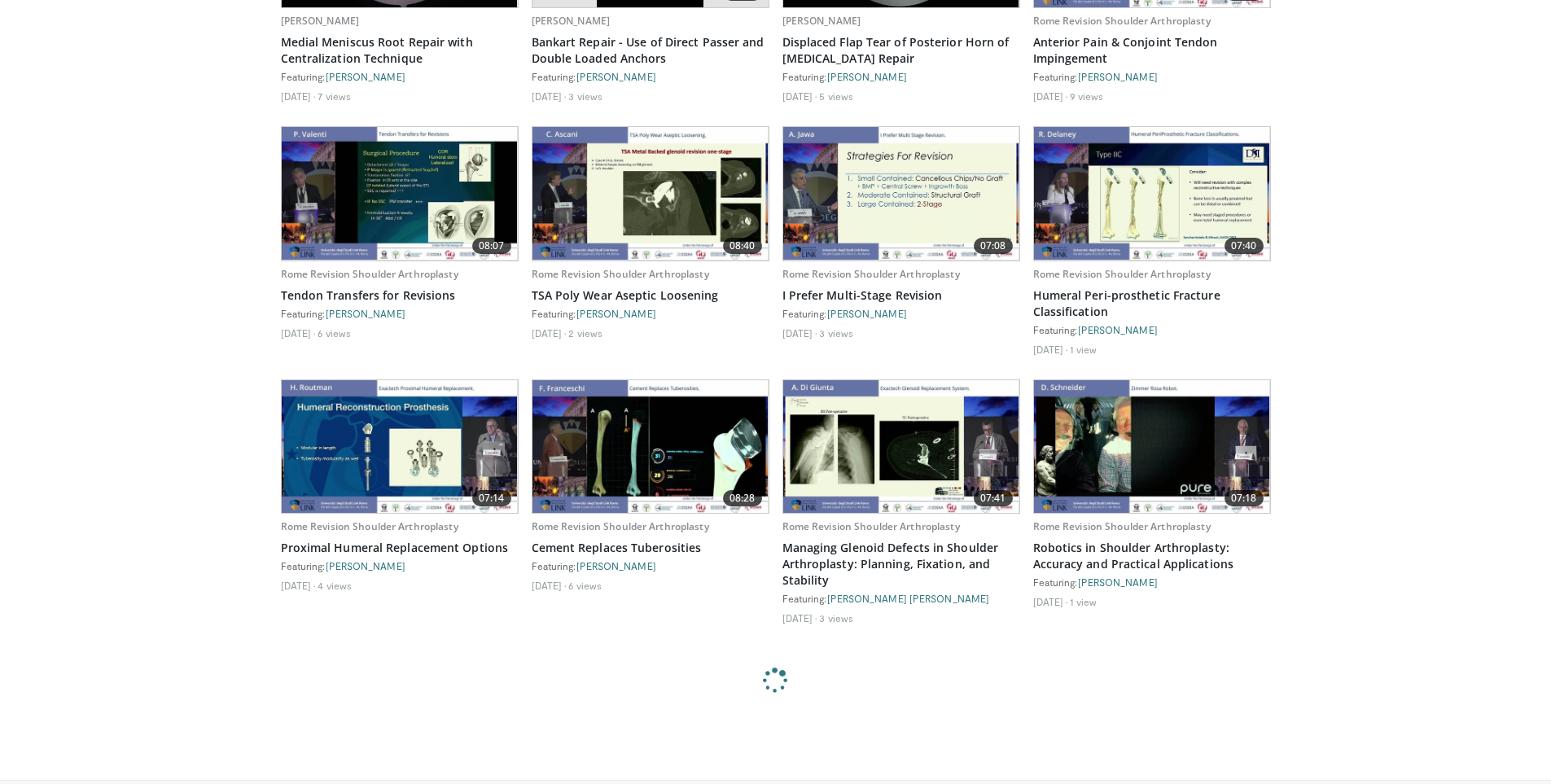
scroll to position [1119, 0]
